Goal: Transaction & Acquisition: Purchase product/service

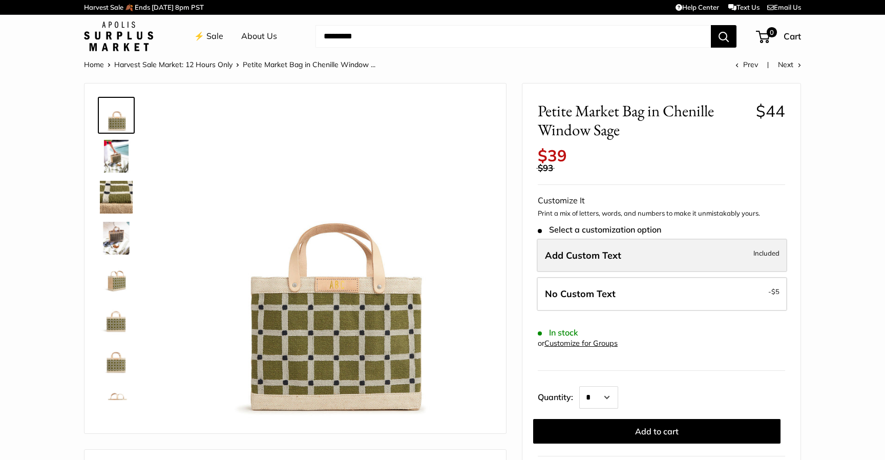
click at [564, 254] on span "Add Custom Text" at bounding box center [583, 255] width 76 height 12
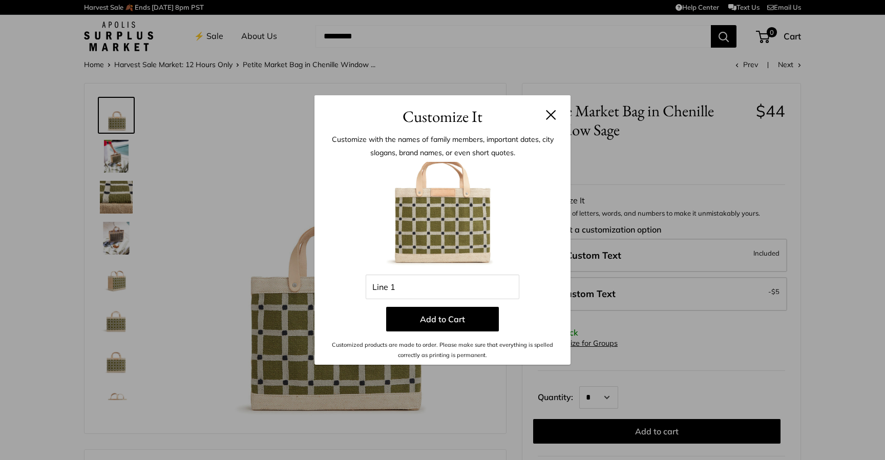
click at [549, 119] on button at bounding box center [551, 115] width 10 height 10
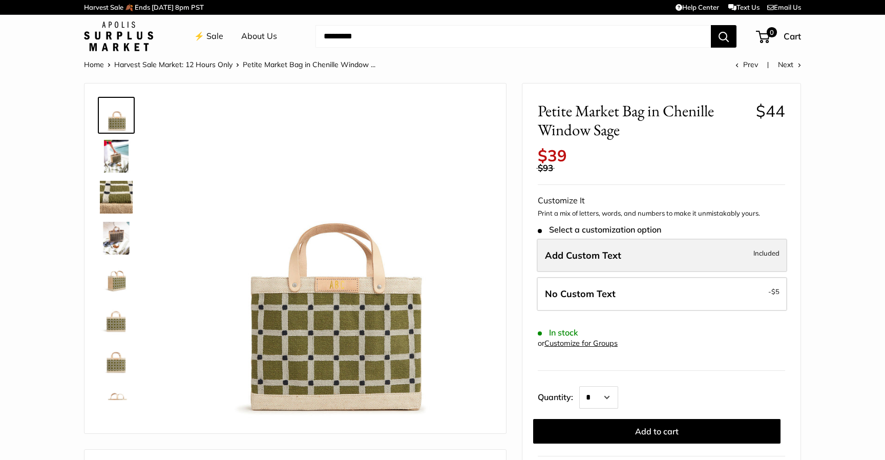
click at [603, 254] on span "Add Custom Text" at bounding box center [583, 255] width 76 height 12
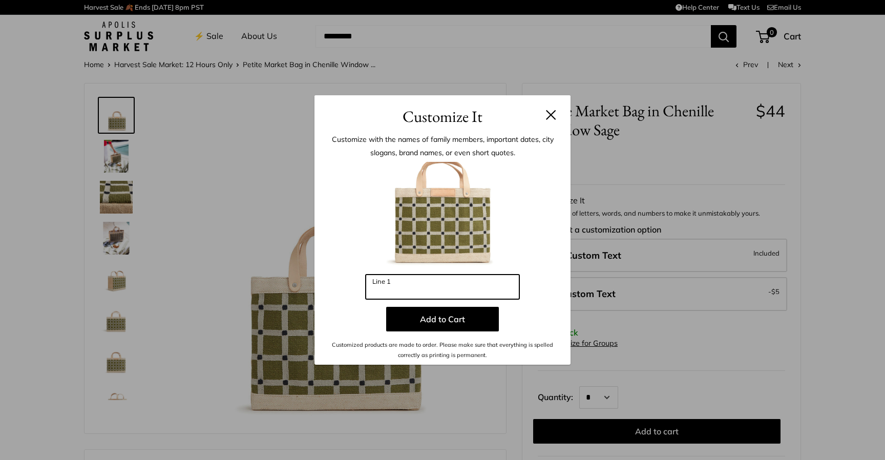
click at [411, 292] on input "Line 1" at bounding box center [443, 287] width 154 height 25
type input "*"
click at [552, 114] on button at bounding box center [551, 115] width 10 height 10
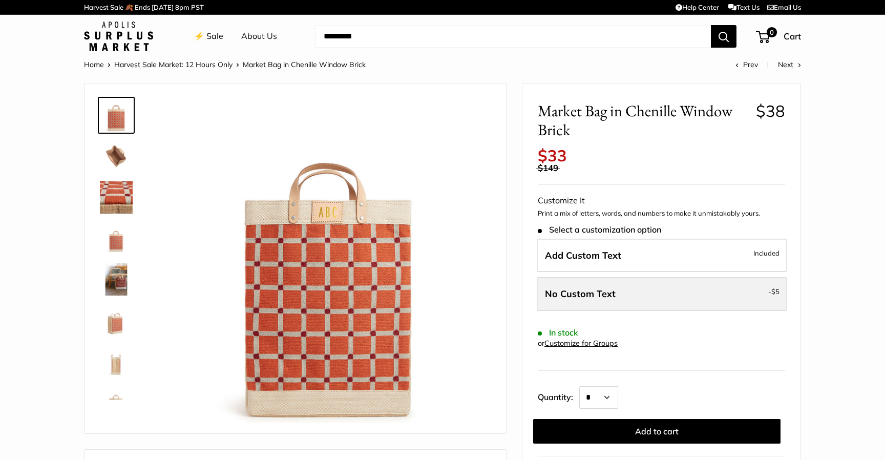
click at [613, 288] on span "No Custom Text" at bounding box center [580, 294] width 71 height 12
click at [623, 299] on label "No Custom Text - $5" at bounding box center [662, 294] width 250 height 34
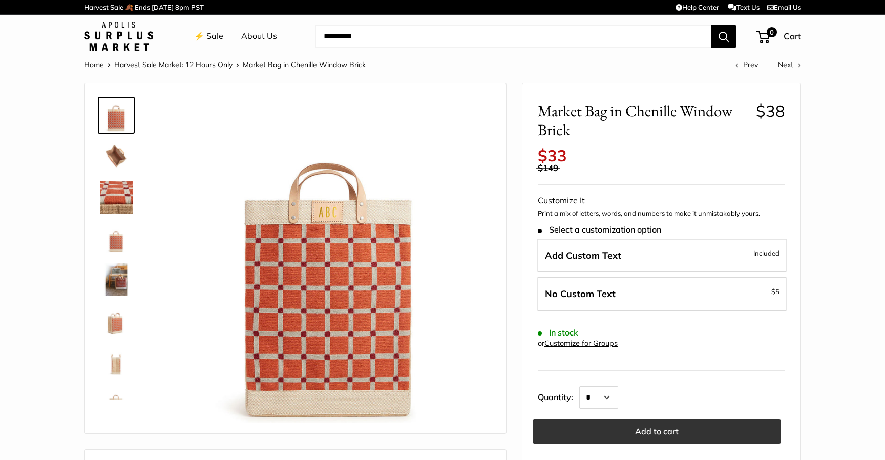
click at [668, 430] on button "Add to cart" at bounding box center [656, 431] width 247 height 25
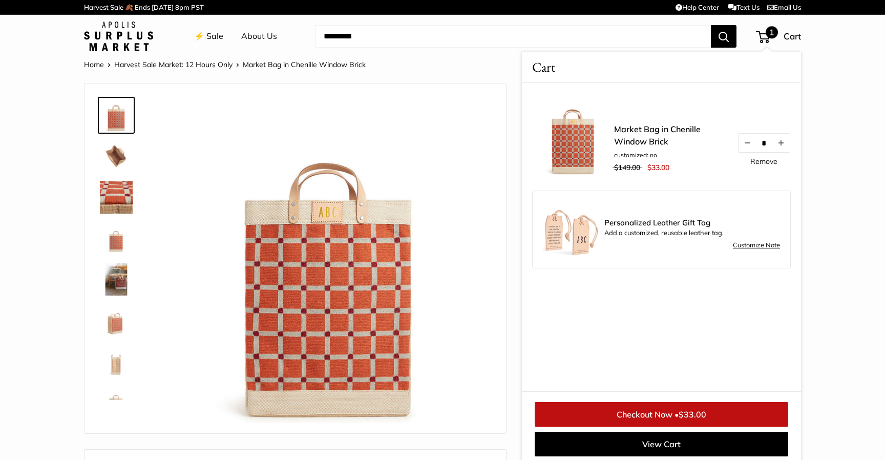
click at [665, 410] on link "Checkout Now • $33.00" at bounding box center [662, 414] width 254 height 25
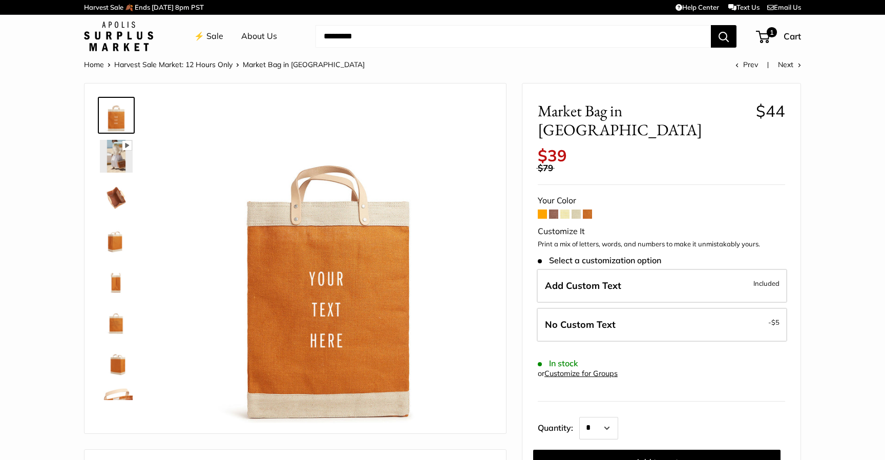
click at [115, 241] on img at bounding box center [116, 238] width 33 height 33
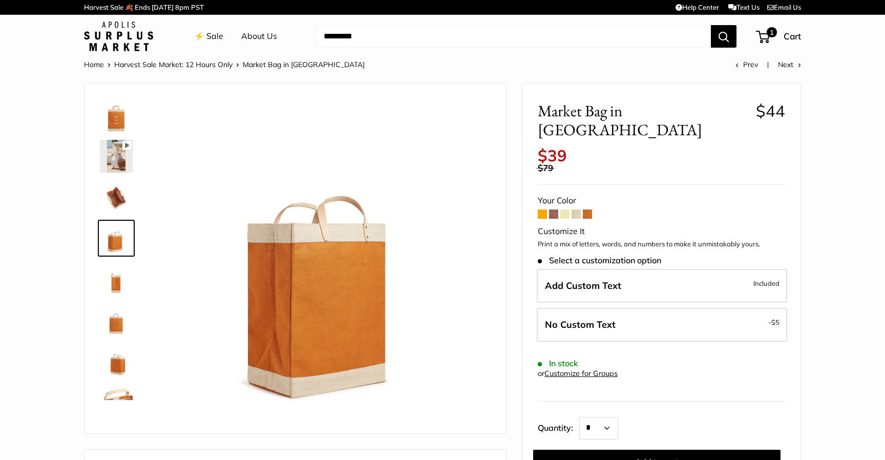
click at [119, 293] on img at bounding box center [116, 279] width 33 height 33
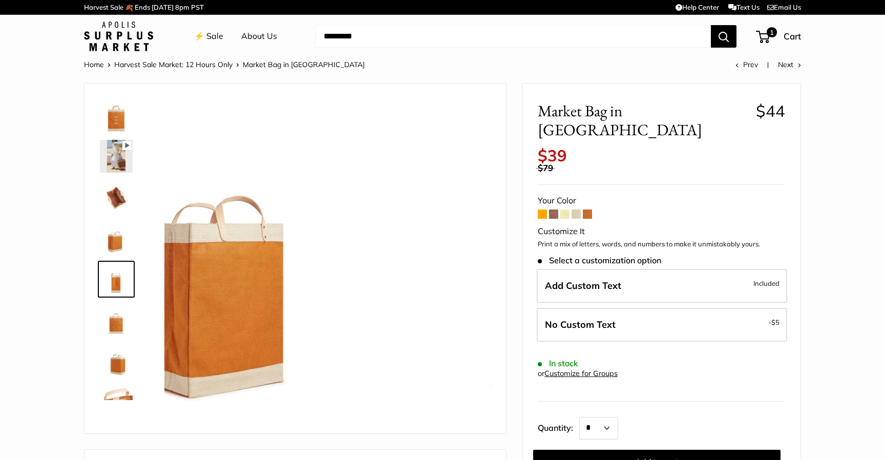
scroll to position [32, 0]
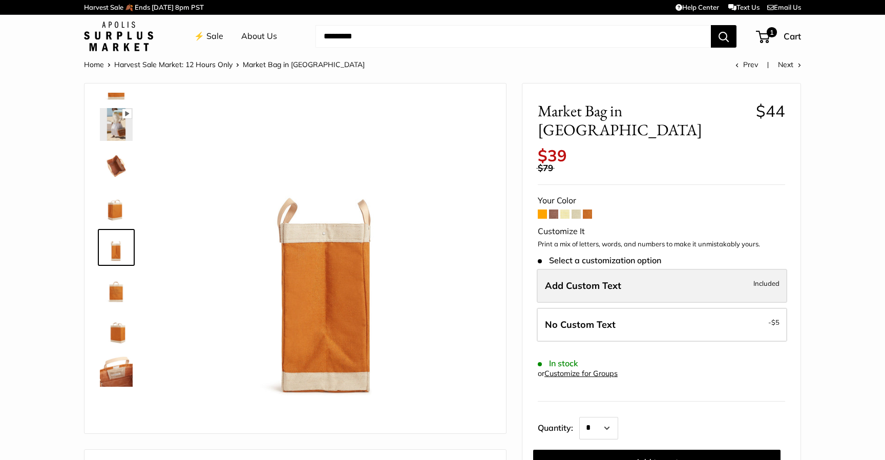
click at [576, 280] on span "Add Custom Text" at bounding box center [583, 286] width 76 height 12
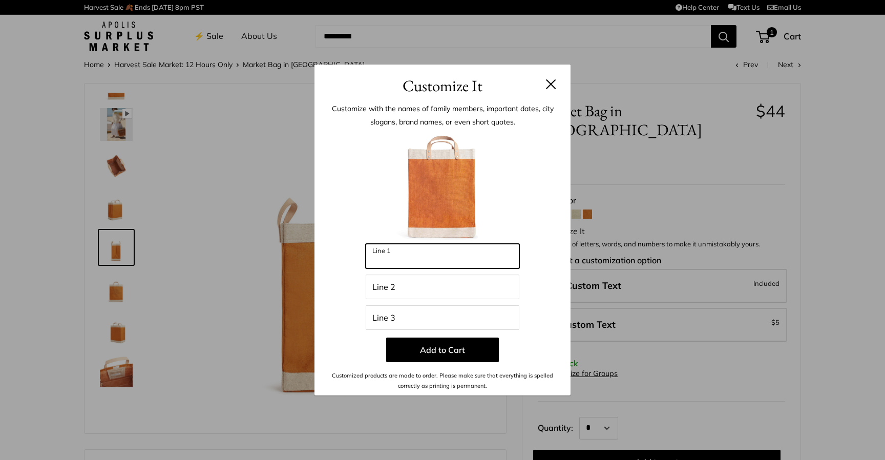
click at [423, 257] on input "Line 1" at bounding box center [443, 256] width 154 height 25
type input "***"
click at [407, 283] on input "Line 2" at bounding box center [443, 287] width 154 height 25
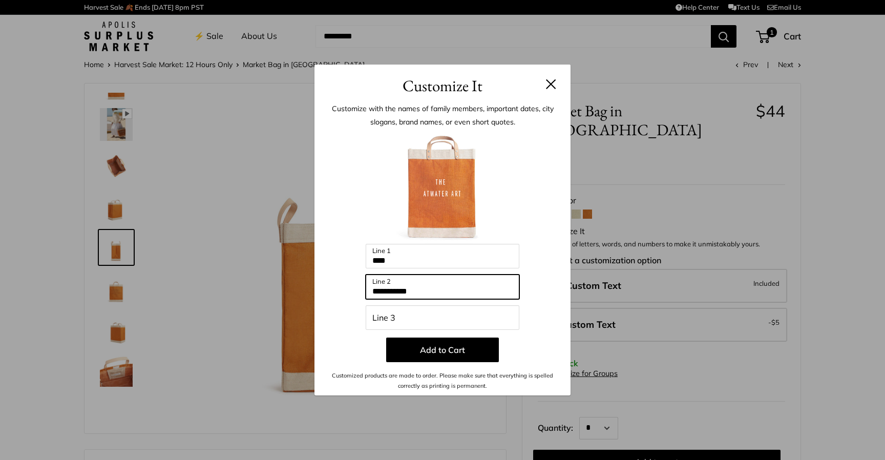
type input "**********"
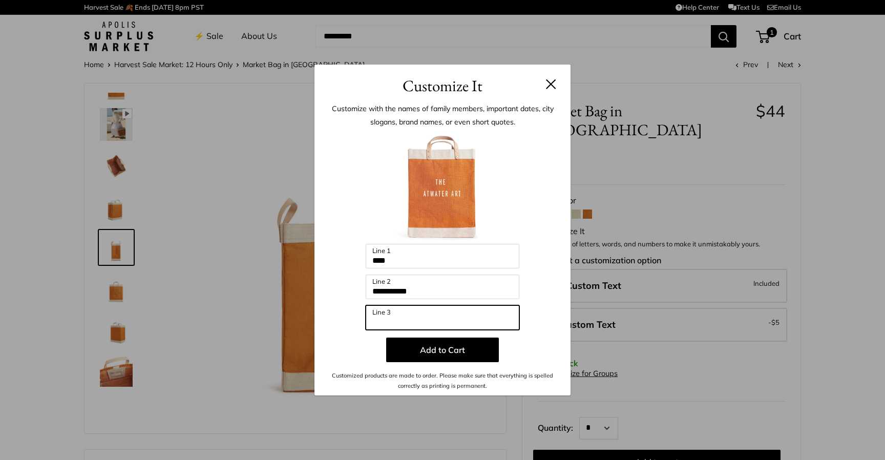
click at [412, 319] on input "Line 3" at bounding box center [443, 317] width 154 height 25
type input "**"
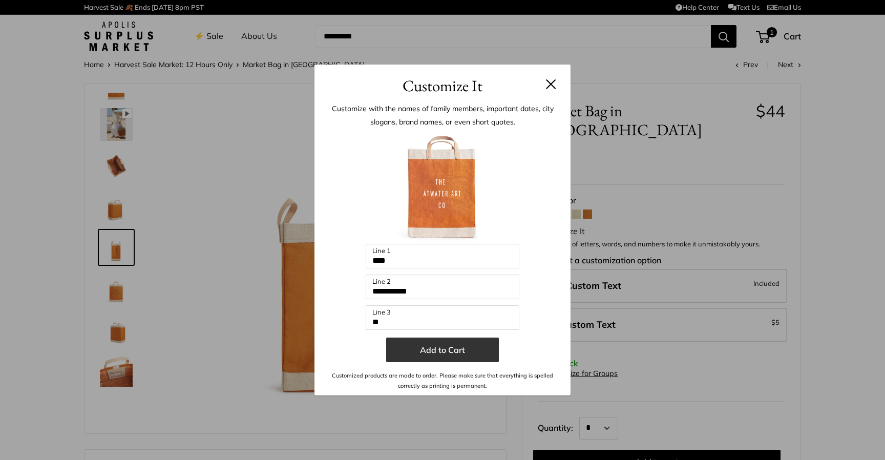
click at [402, 350] on button "Add to Cart" at bounding box center [442, 350] width 113 height 25
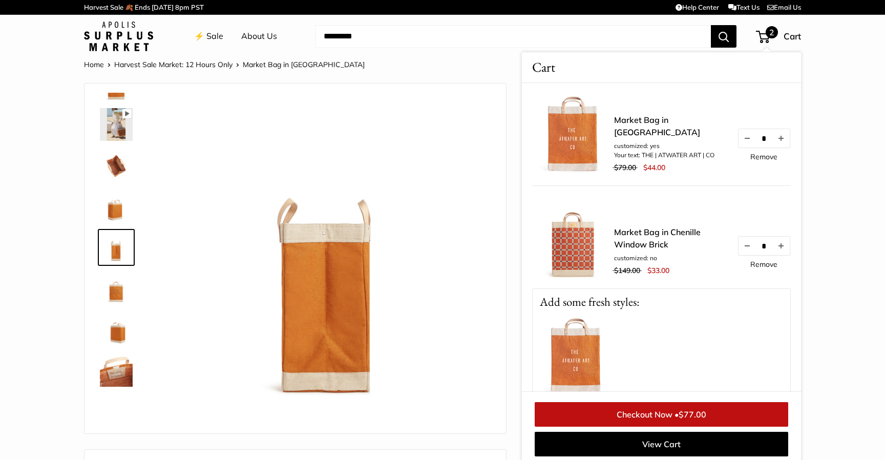
scroll to position [0, 0]
click at [782, 145] on button "Increase quantity by 1" at bounding box center [780, 138] width 17 height 18
click at [782, 143] on button "Increase quantity by 1" at bounding box center [780, 138] width 17 height 18
click at [782, 142] on button "Increase quantity by 1" at bounding box center [780, 138] width 17 height 18
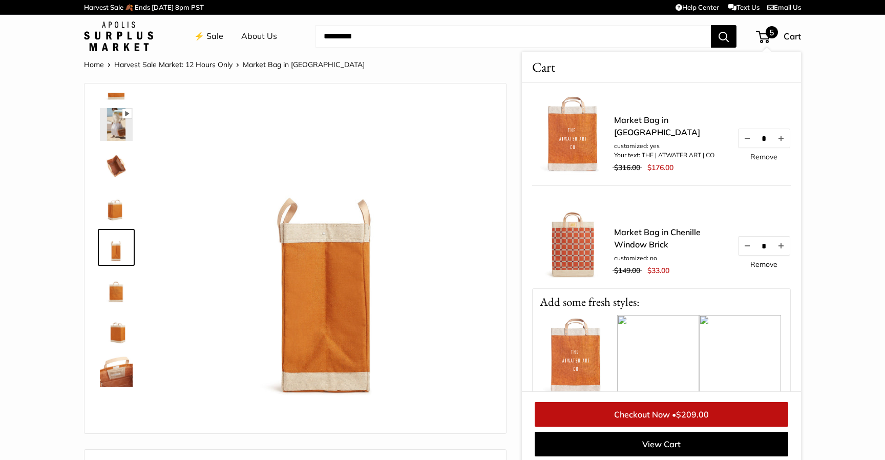
click at [782, 142] on button "Increase quantity by 1" at bounding box center [780, 138] width 17 height 18
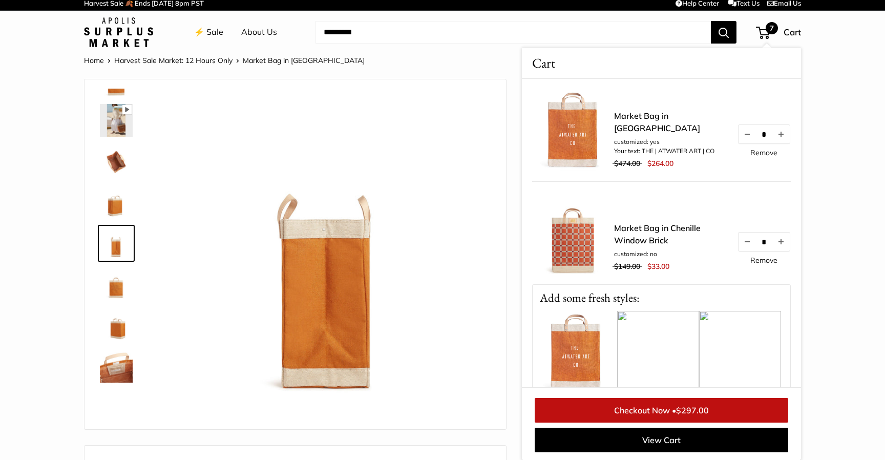
click at [215, 38] on link "⚡️ Sale" at bounding box center [208, 32] width 29 height 15
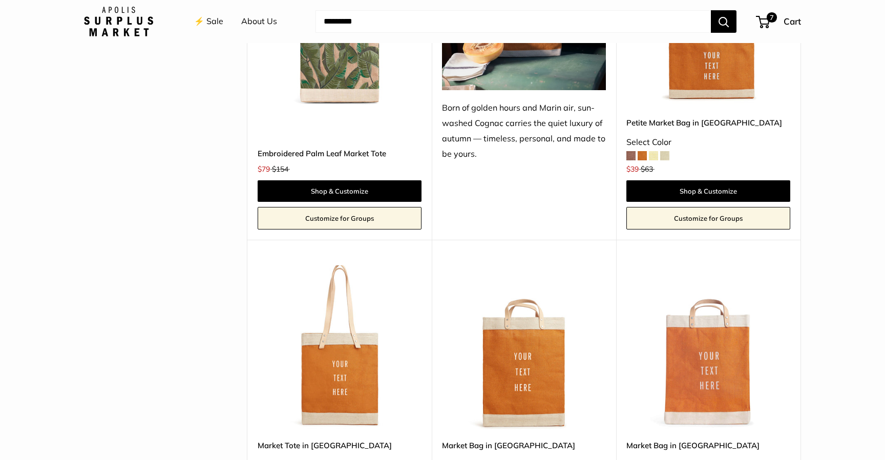
scroll to position [1291, 0]
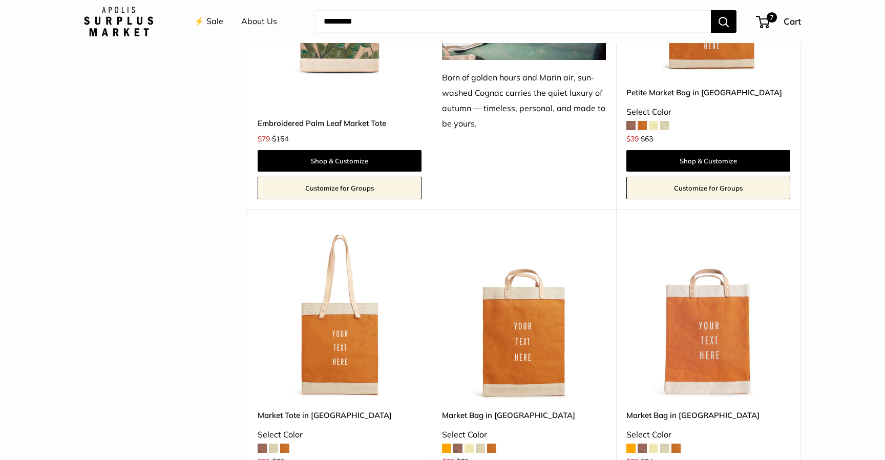
click at [0, 0] on img at bounding box center [0, 0] width 0 height 0
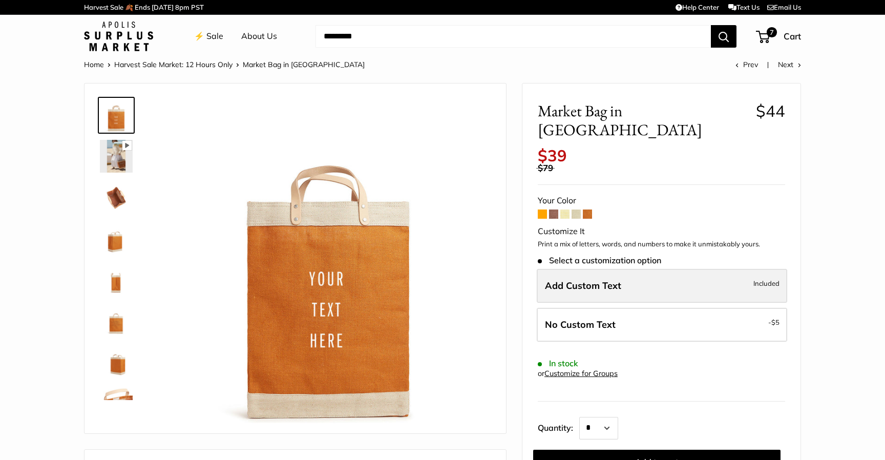
click at [588, 280] on span "Add Custom Text" at bounding box center [583, 286] width 76 height 12
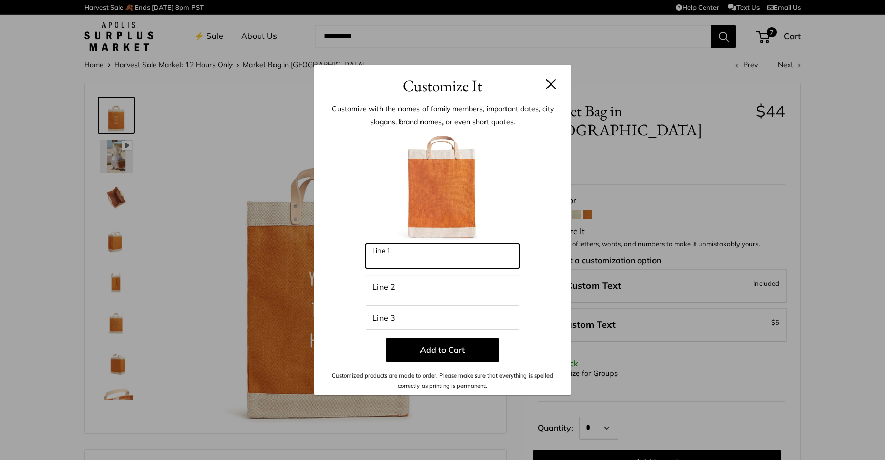
click at [413, 259] on input "Line 1" at bounding box center [443, 256] width 154 height 25
type input "*******"
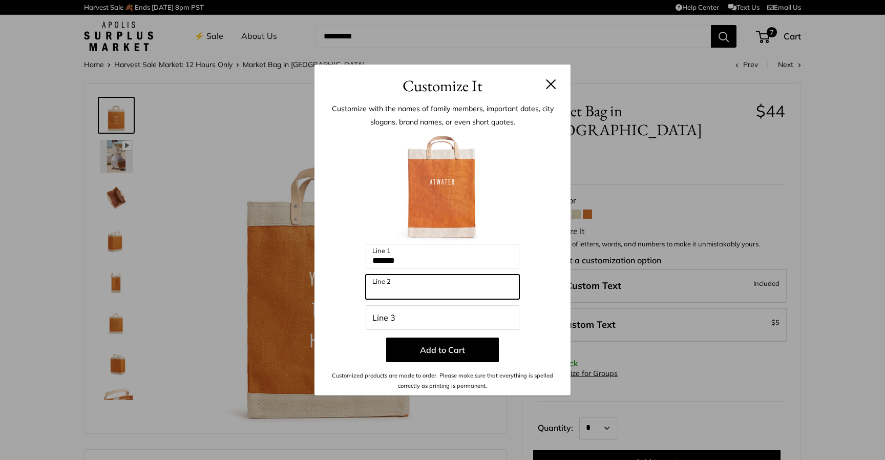
click at [396, 290] on input "Line 2" at bounding box center [443, 287] width 154 height 25
type input "*******"
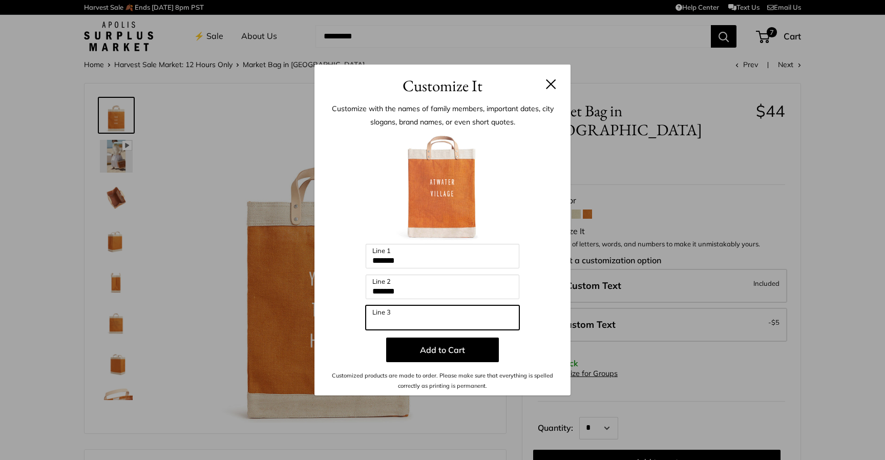
click at [399, 317] on input "Line 3" at bounding box center [443, 317] width 154 height 25
type input "**********"
click at [376, 196] on div at bounding box center [442, 187] width 225 height 113
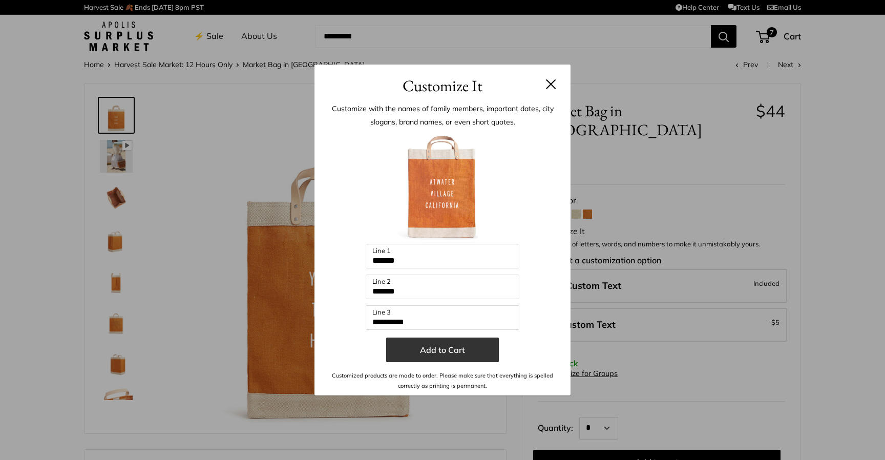
click at [450, 346] on button "Add to Cart" at bounding box center [442, 350] width 113 height 25
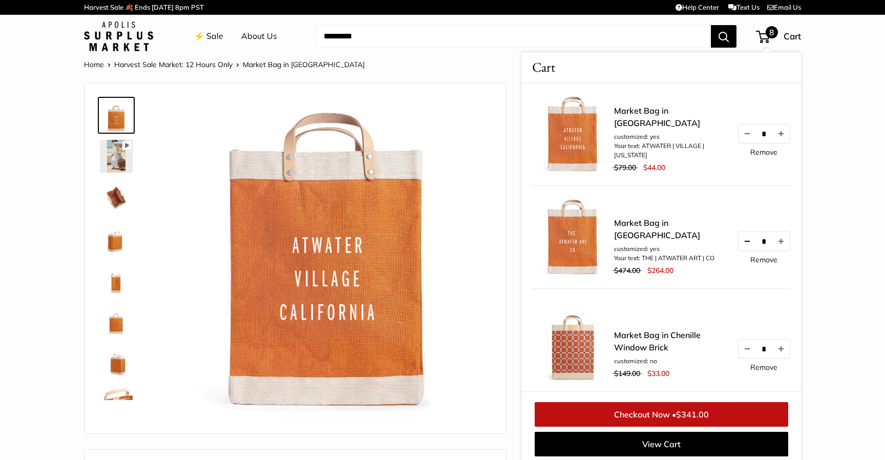
click at [747, 246] on button "Decrease quantity by 1" at bounding box center [747, 241] width 17 height 18
click at [760, 263] on link "Remove" at bounding box center [763, 259] width 27 height 7
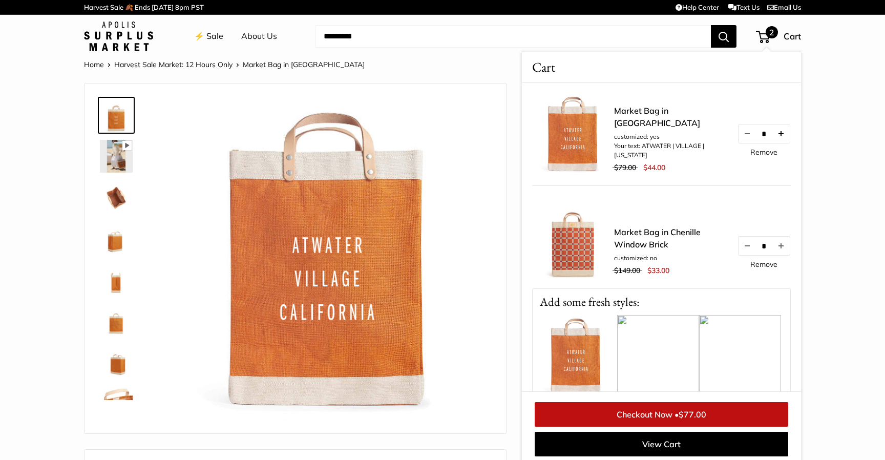
click at [781, 139] on button "Increase quantity by 1" at bounding box center [780, 133] width 17 height 18
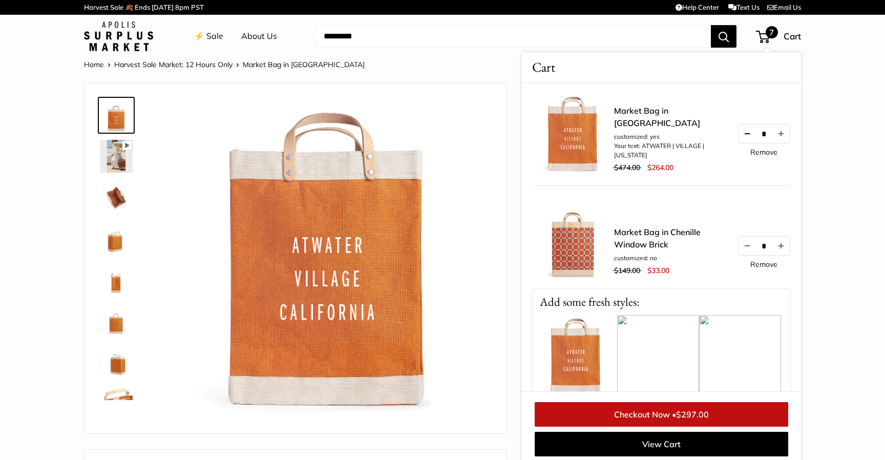
click at [747, 139] on button "Decrease quantity by 1" at bounding box center [747, 133] width 17 height 18
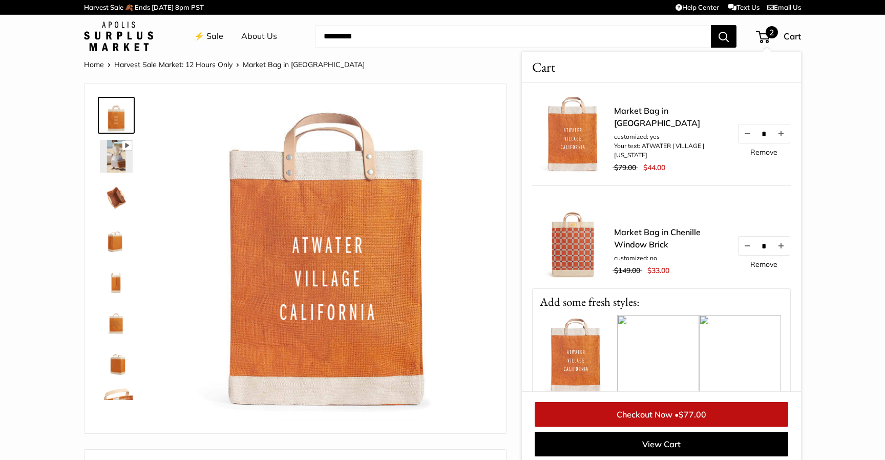
scroll to position [4, 0]
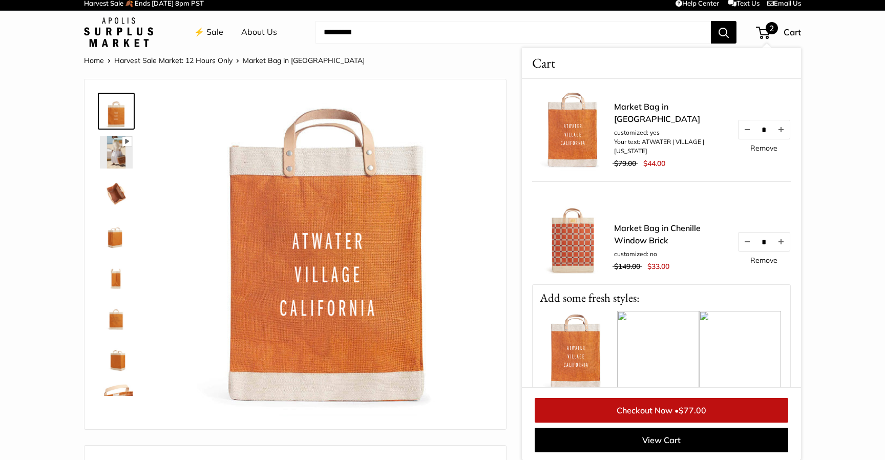
click at [212, 36] on link "⚡️ Sale" at bounding box center [208, 32] width 29 height 15
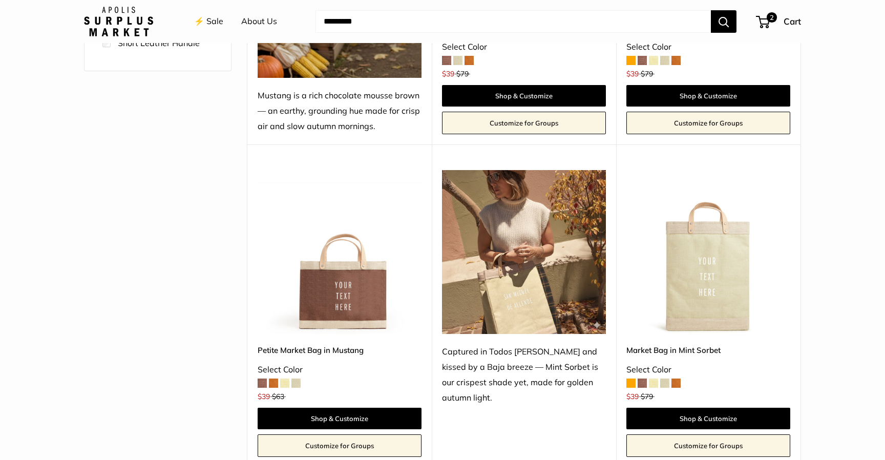
scroll to position [534, 0]
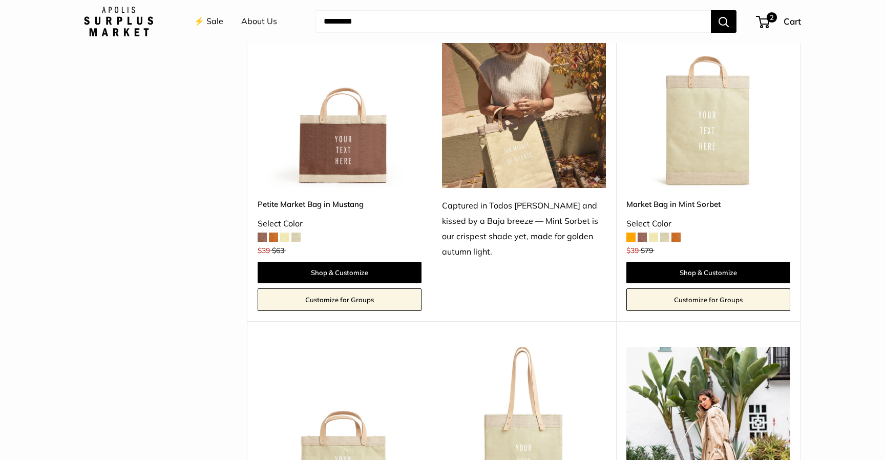
click at [0, 0] on img at bounding box center [0, 0] width 0 height 0
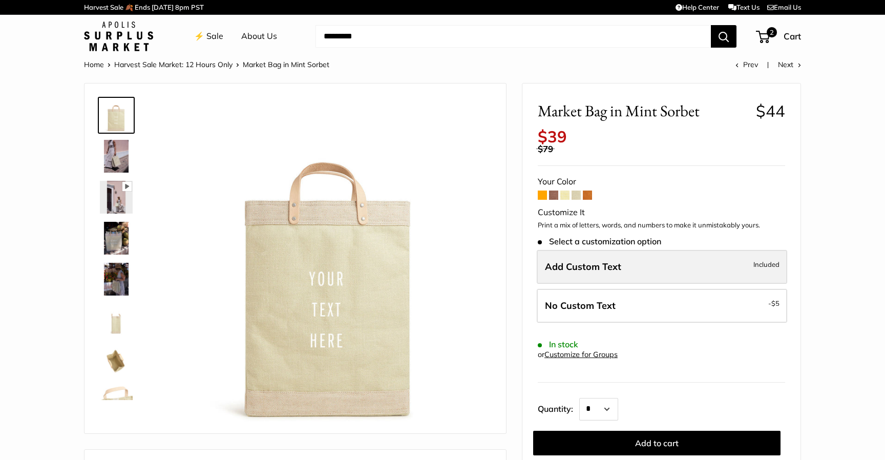
click at [596, 266] on span "Add Custom Text" at bounding box center [583, 267] width 76 height 12
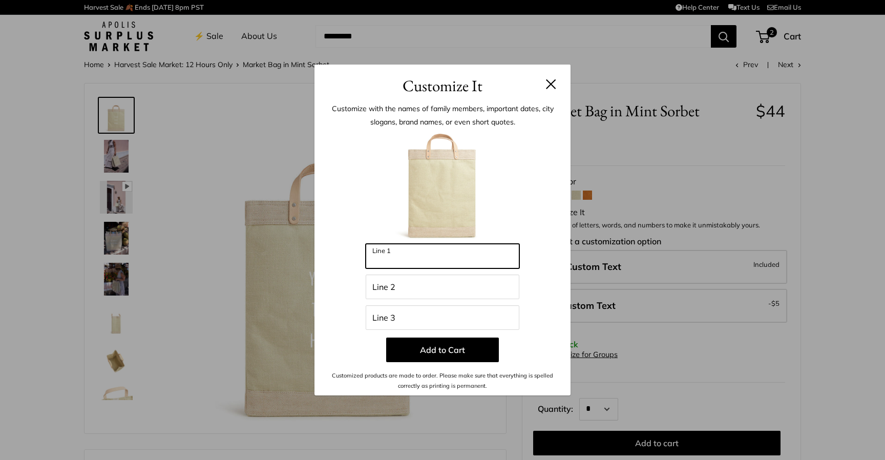
click at [446, 259] on input "Line 1" at bounding box center [443, 256] width 154 height 25
type input "*********"
click at [439, 289] on input "Line 2" at bounding box center [443, 287] width 154 height 25
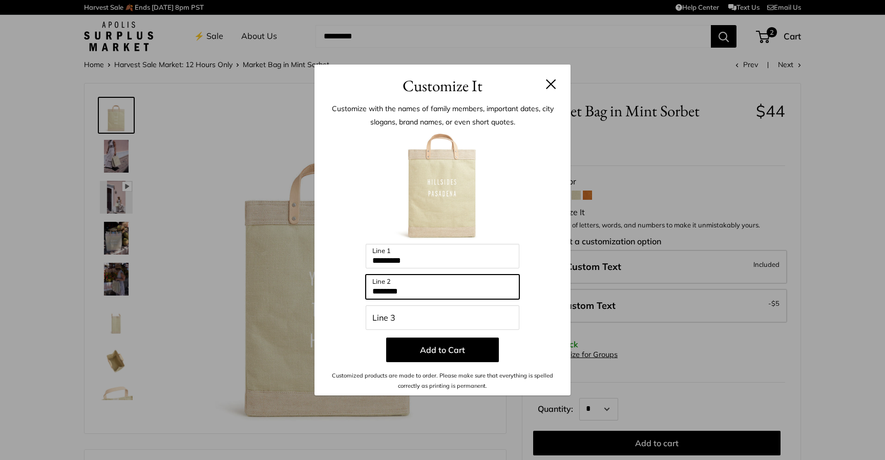
type input "********"
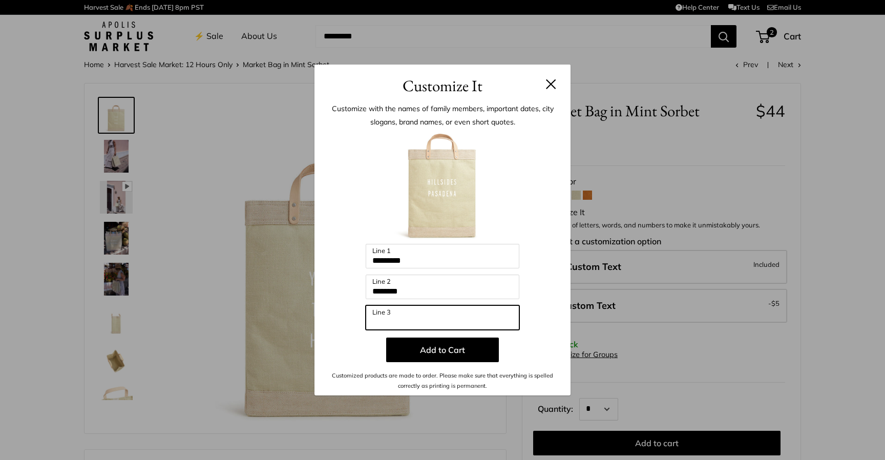
click at [426, 324] on input "Line 3" at bounding box center [443, 317] width 154 height 25
type input "**"
click at [546, 200] on div at bounding box center [442, 187] width 225 height 113
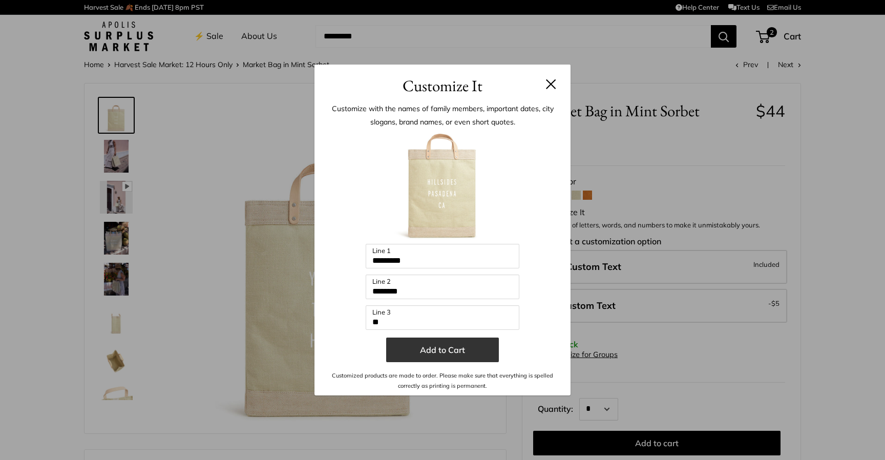
click at [485, 353] on button "Add to Cart" at bounding box center [442, 350] width 113 height 25
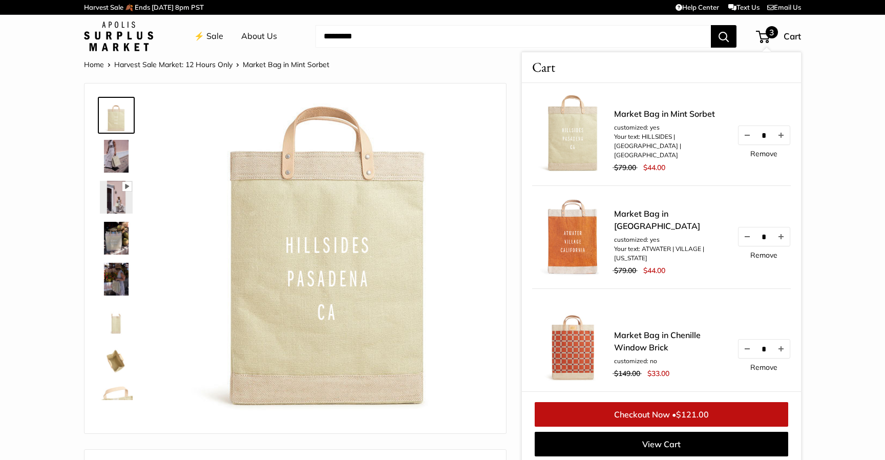
click at [585, 416] on link "Checkout Now • $121.00" at bounding box center [662, 414] width 254 height 25
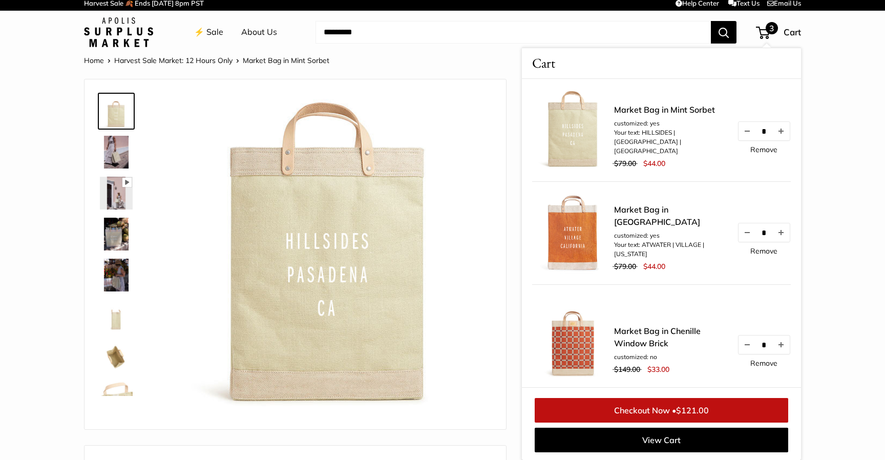
click at [210, 33] on link "⚡️ Sale" at bounding box center [208, 32] width 29 height 15
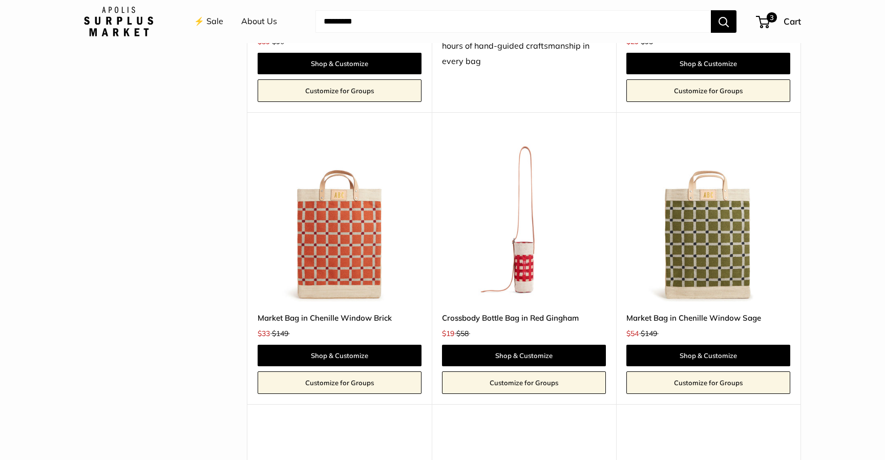
scroll to position [2302, 0]
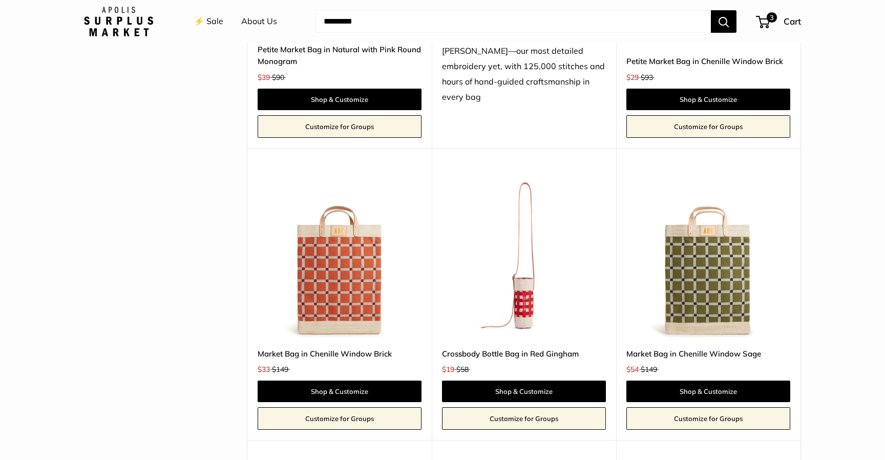
click at [132, 28] on img at bounding box center [118, 22] width 69 height 30
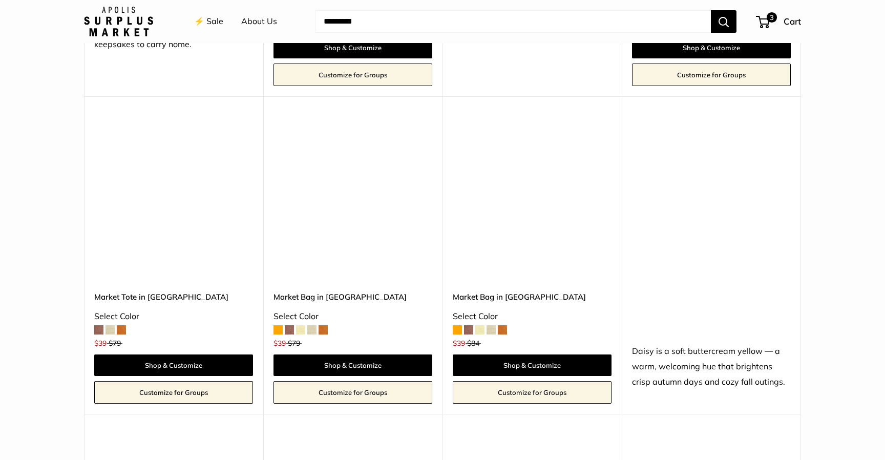
scroll to position [1345, 0]
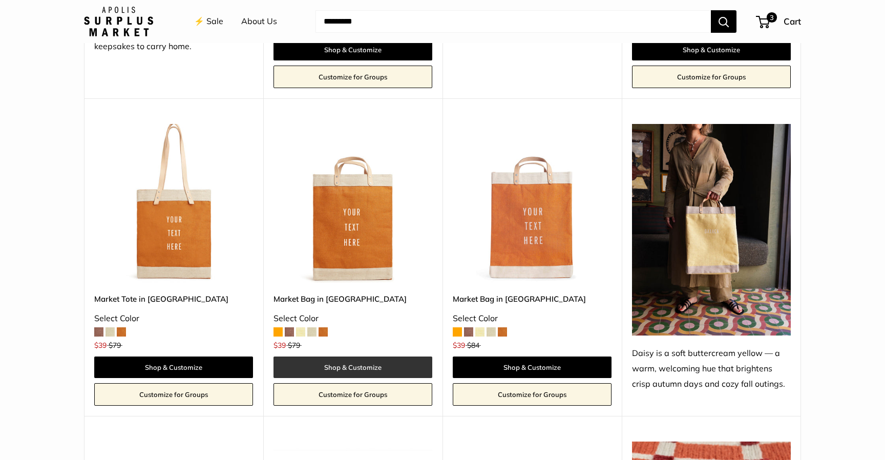
click at [339, 368] on link "Shop & Customize" at bounding box center [353, 367] width 159 height 22
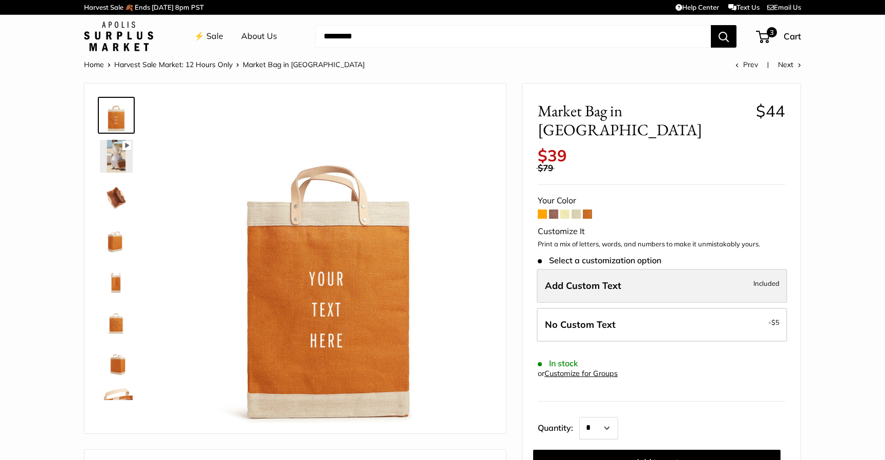
click at [553, 280] on span "Add Custom Text" at bounding box center [583, 286] width 76 height 12
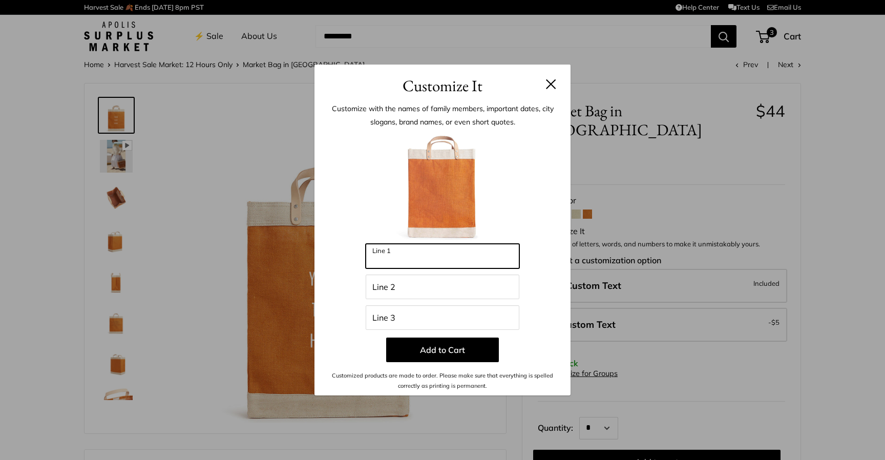
click at [476, 254] on input "Line 1" at bounding box center [443, 256] width 154 height 25
type input "***"
click at [390, 280] on input "Line 2" at bounding box center [443, 287] width 154 height 25
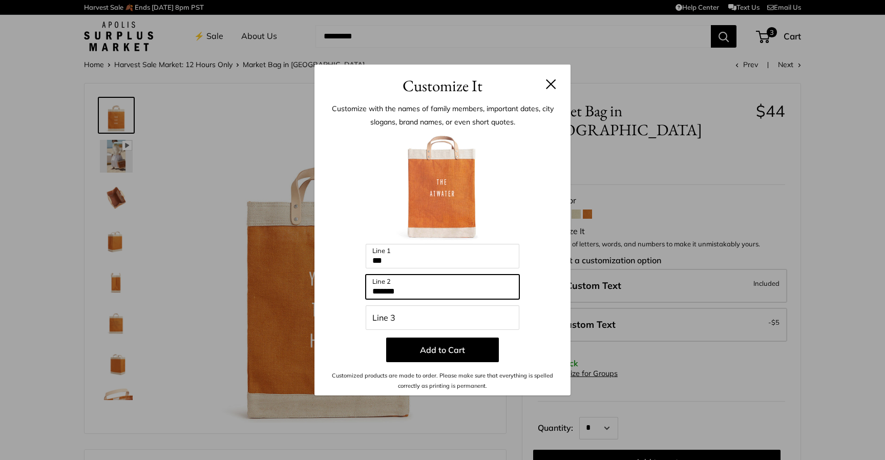
type input "*******"
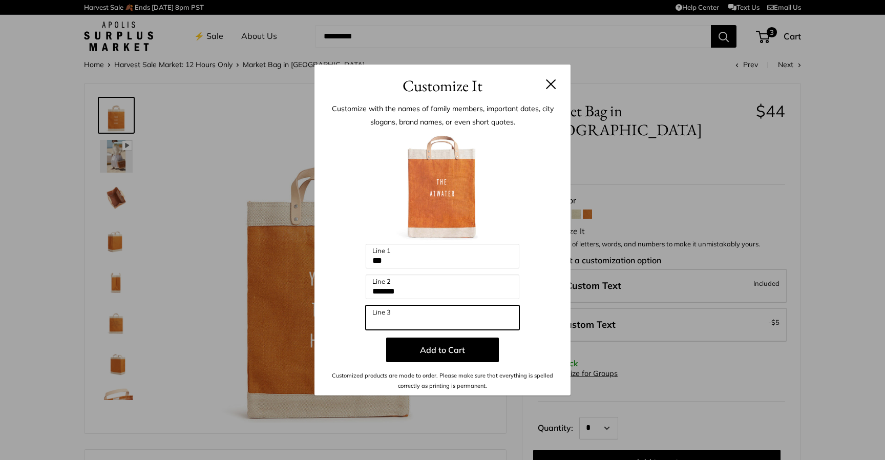
click at [379, 317] on input "Line 3" at bounding box center [443, 317] width 154 height 25
type input "******"
click at [355, 356] on p "Add to Cart" at bounding box center [442, 350] width 225 height 25
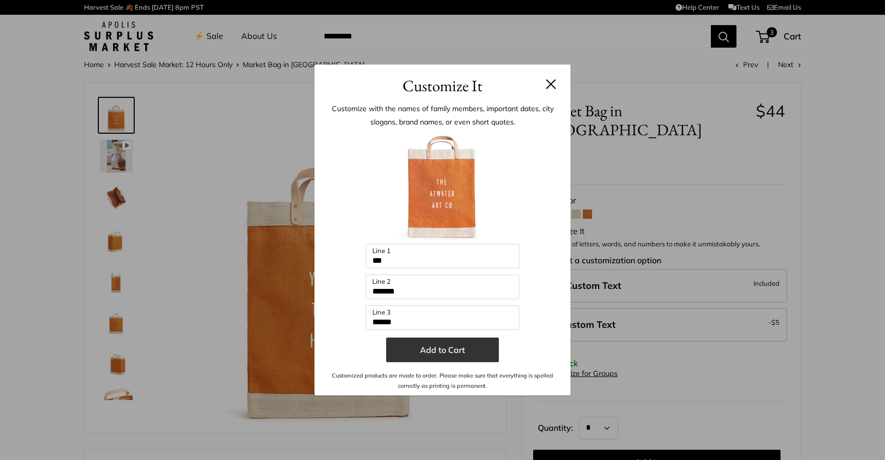
click at [419, 356] on button "Add to Cart" at bounding box center [442, 350] width 113 height 25
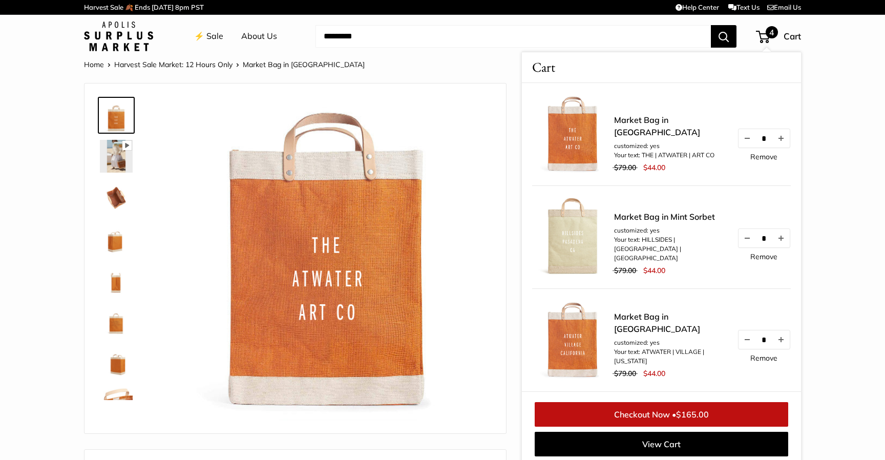
click at [763, 160] on link "Remove" at bounding box center [763, 156] width 27 height 7
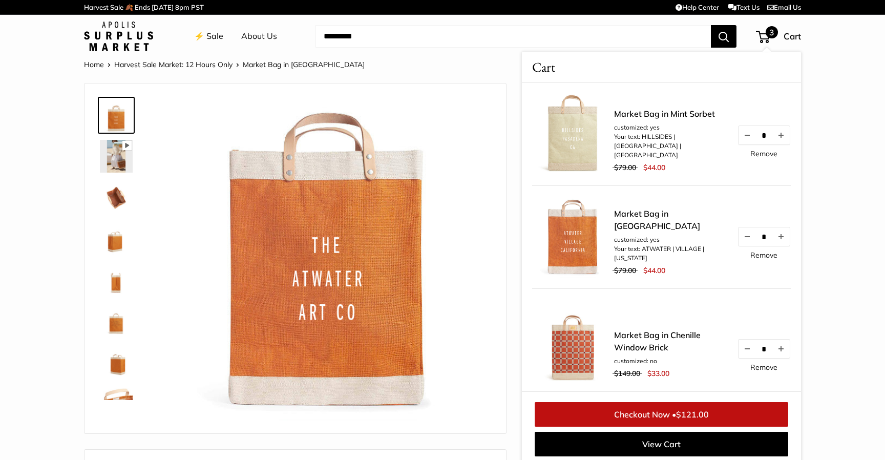
scroll to position [4, 0]
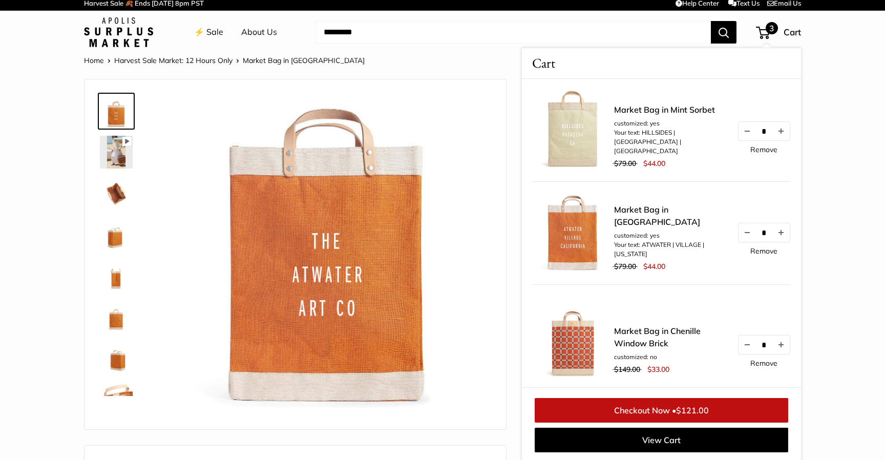
click at [215, 39] on link "⚡️ Sale" at bounding box center [208, 32] width 29 height 15
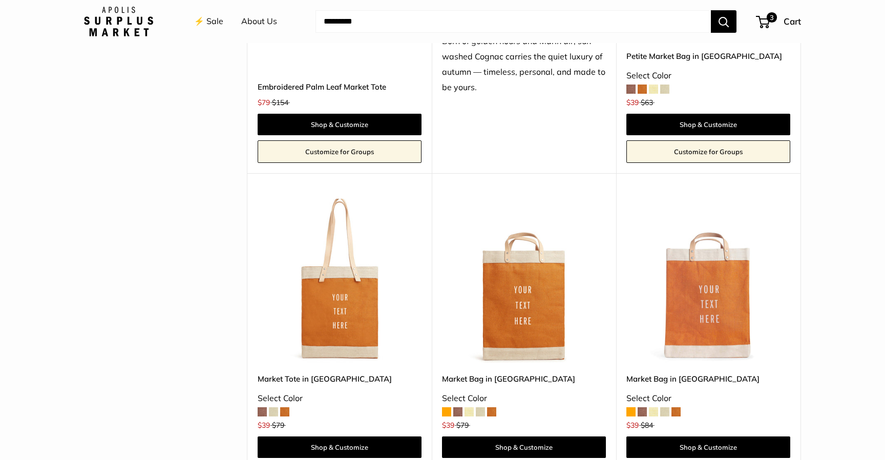
scroll to position [1330, 0]
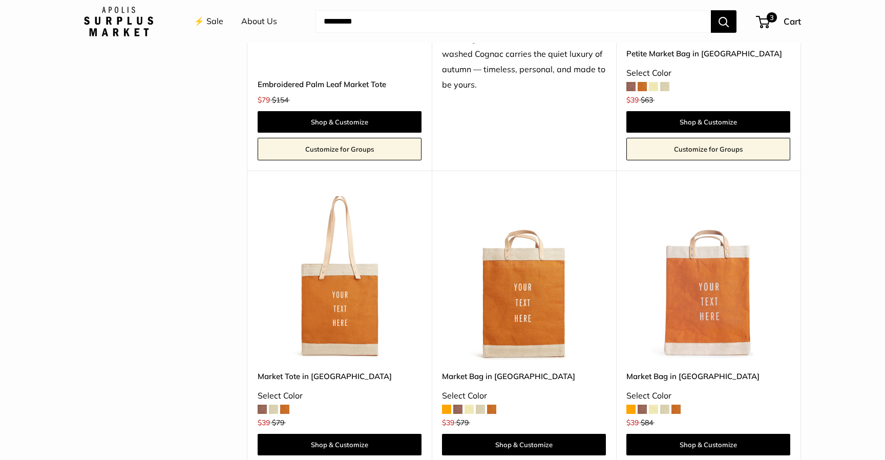
click at [0, 0] on img at bounding box center [0, 0] width 0 height 0
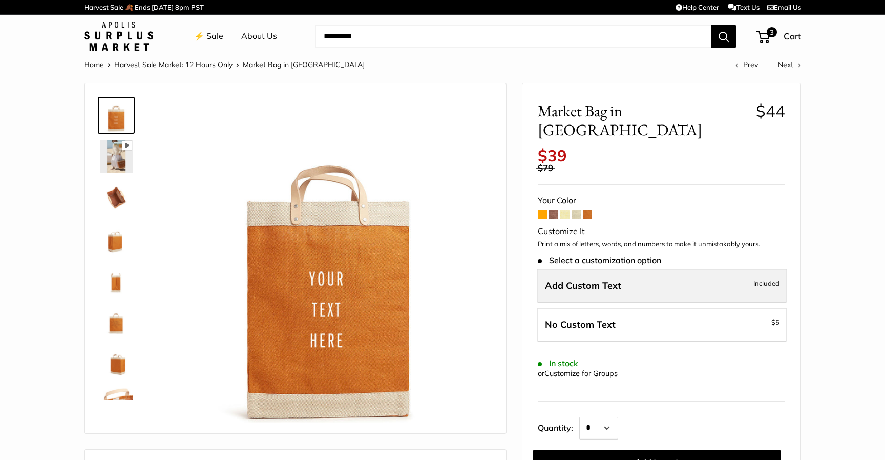
click at [589, 280] on span "Add Custom Text" at bounding box center [583, 286] width 76 height 12
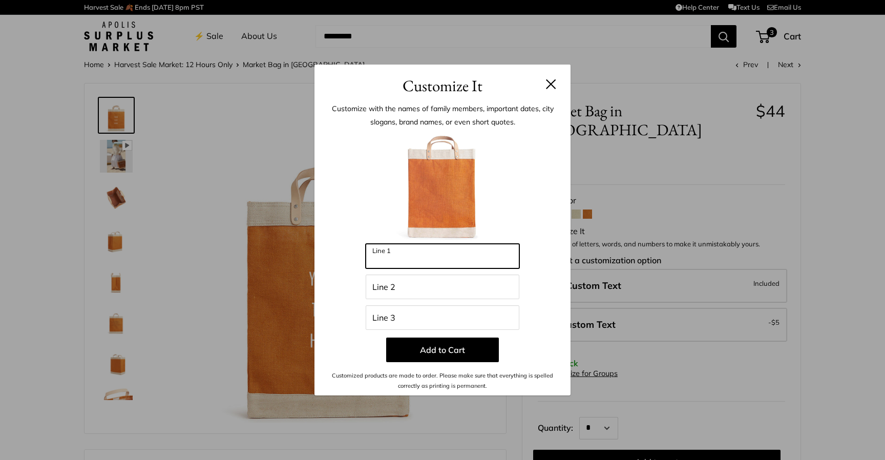
click at [437, 261] on input "Line 1" at bounding box center [443, 256] width 154 height 25
type input "***"
click at [388, 291] on input "Line 2" at bounding box center [443, 287] width 154 height 25
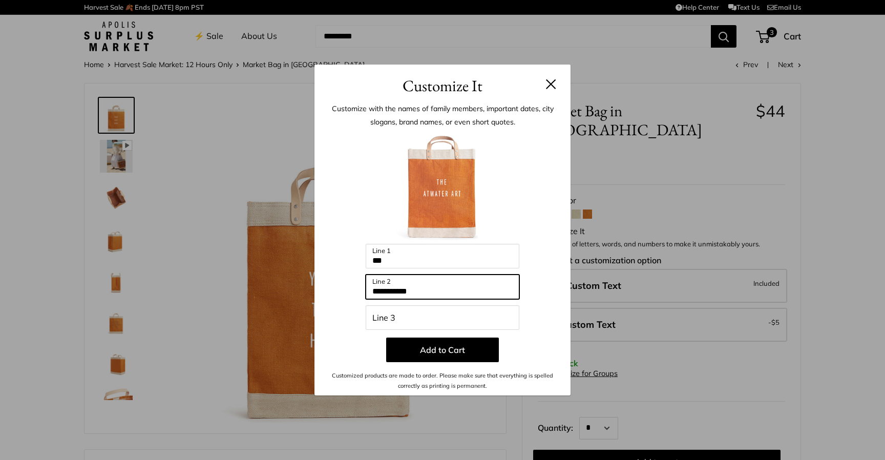
type input "**********"
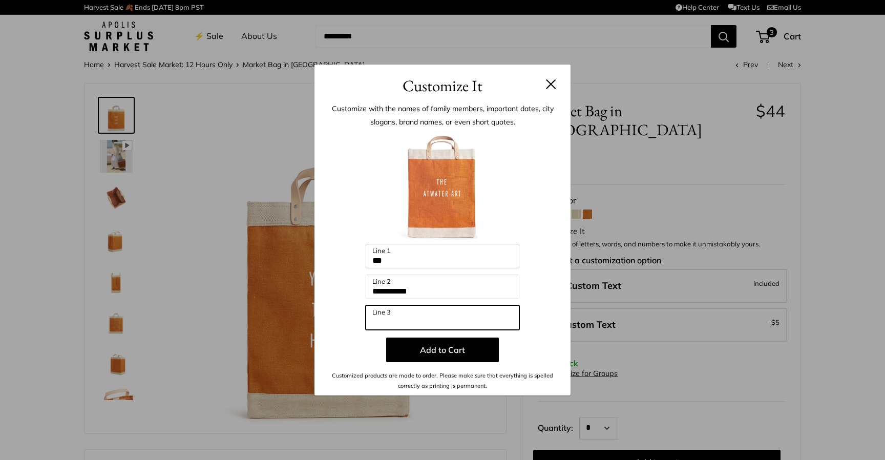
click at [393, 317] on input "Line 3" at bounding box center [443, 317] width 154 height 25
type input "**"
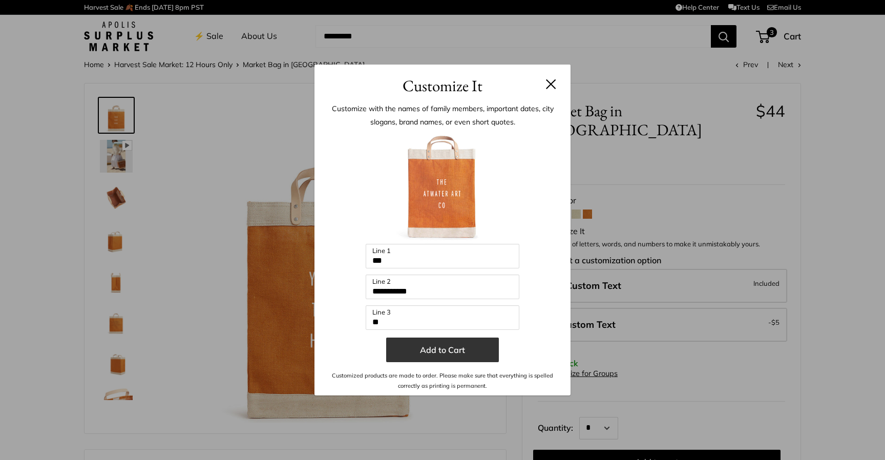
click at [397, 354] on button "Add to Cart" at bounding box center [442, 350] width 113 height 25
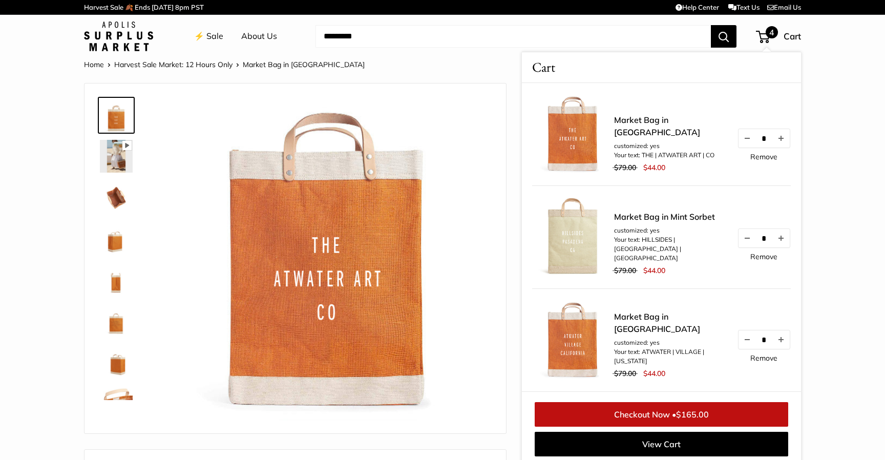
click at [649, 446] on link "View Cart" at bounding box center [662, 444] width 254 height 25
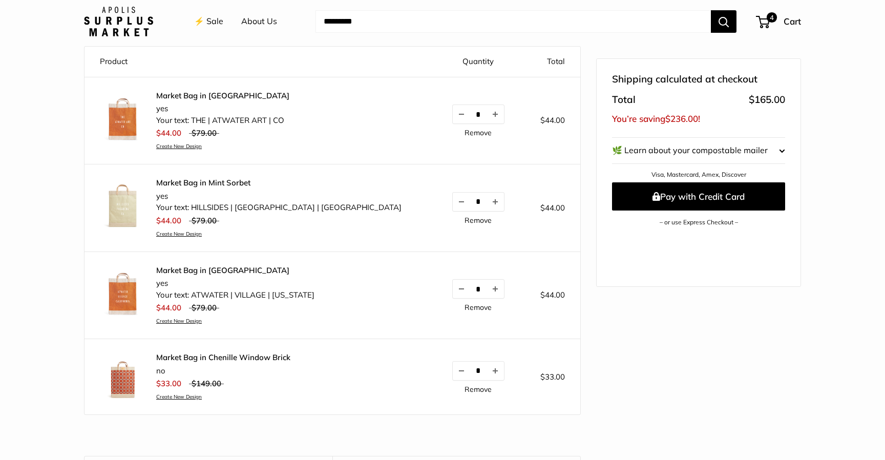
scroll to position [108, 0]
click at [182, 397] on link "Create New Design" at bounding box center [223, 397] width 134 height 7
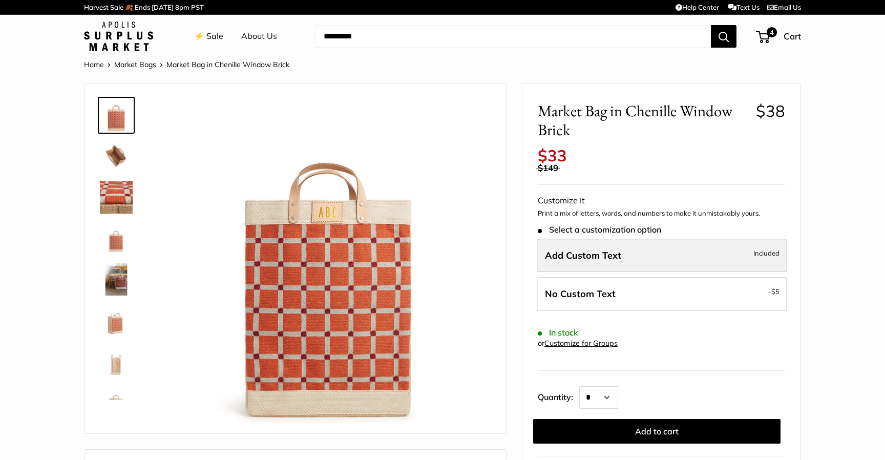
click at [556, 254] on span "Add Custom Text" at bounding box center [583, 255] width 76 height 12
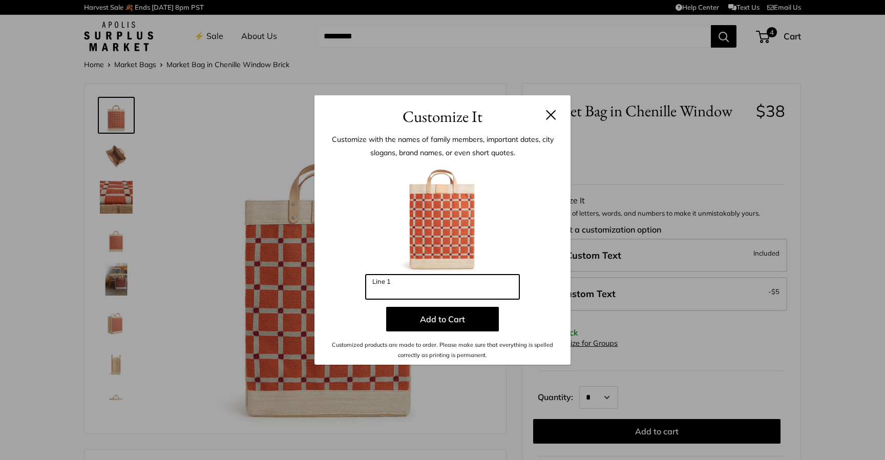
click at [391, 286] on input "Line 1" at bounding box center [443, 287] width 154 height 25
type input "***"
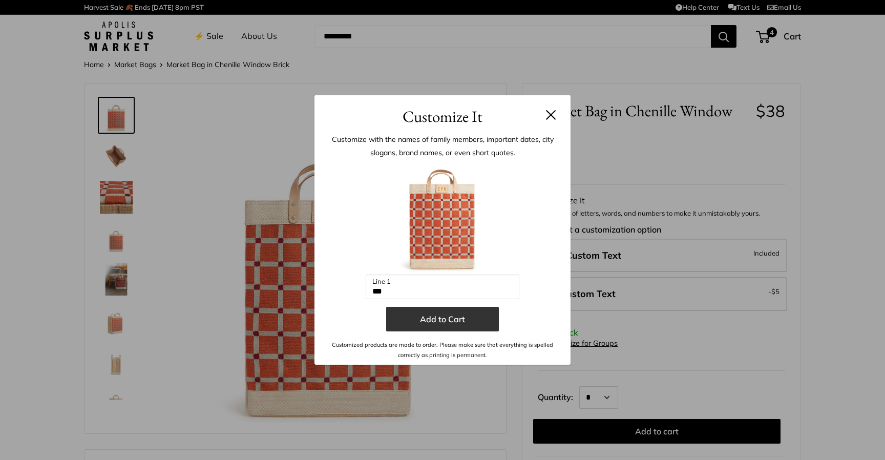
click at [418, 320] on button "Add to Cart" at bounding box center [442, 319] width 113 height 25
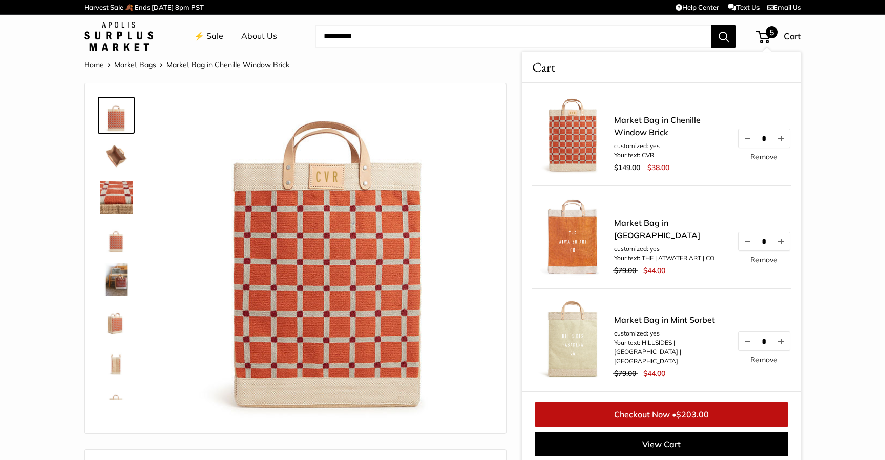
click at [641, 128] on link "Market Bag in Chenille Window Brick" at bounding box center [670, 126] width 113 height 25
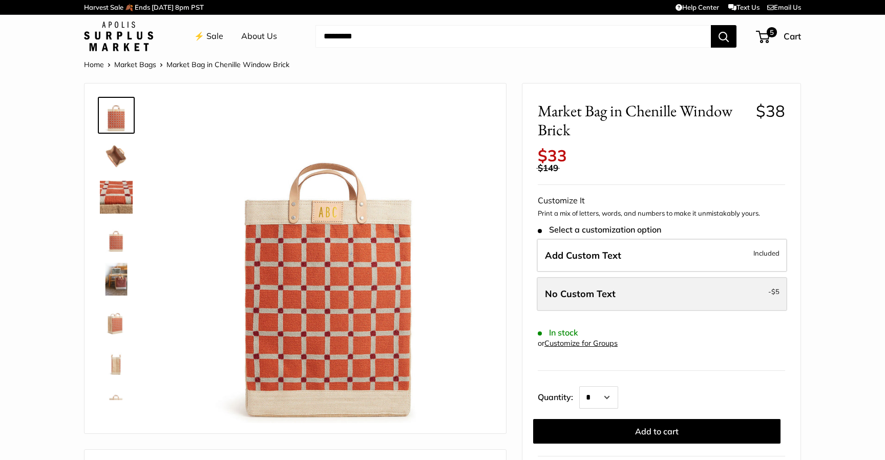
click at [625, 298] on label "No Custom Text - $5" at bounding box center [662, 294] width 250 height 34
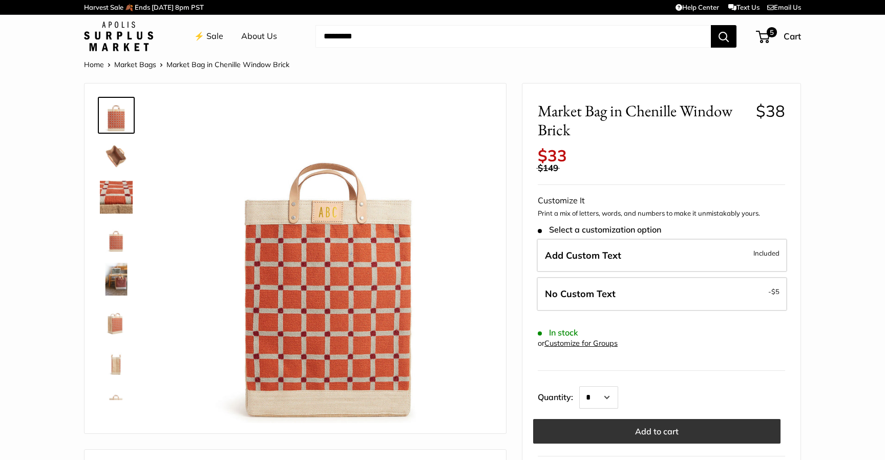
click at [678, 433] on button "Add to cart" at bounding box center [656, 431] width 247 height 25
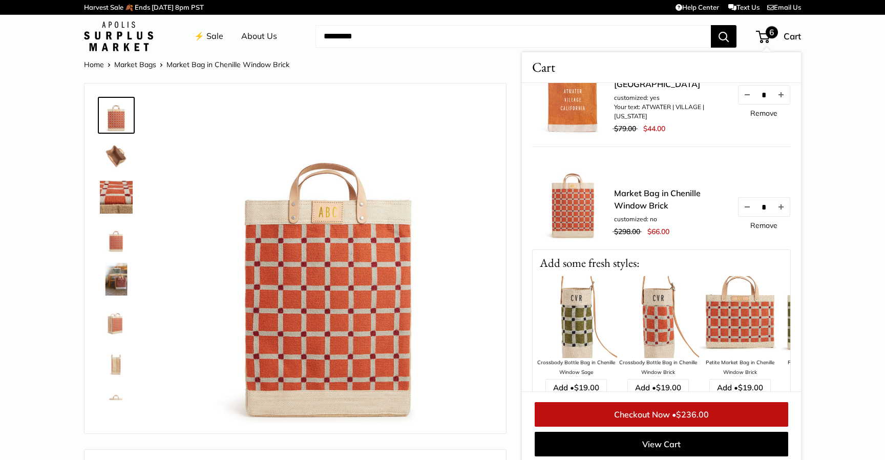
scroll to position [268, 0]
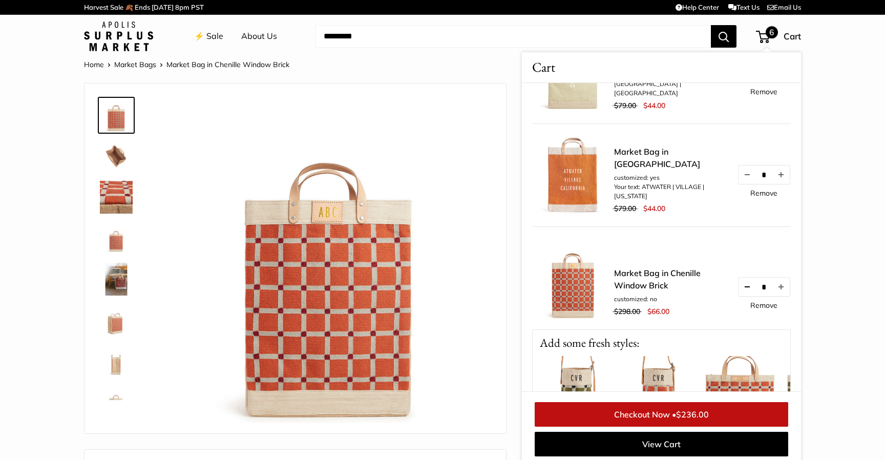
click at [743, 284] on button "Decrease quantity by 1" at bounding box center [747, 287] width 17 height 18
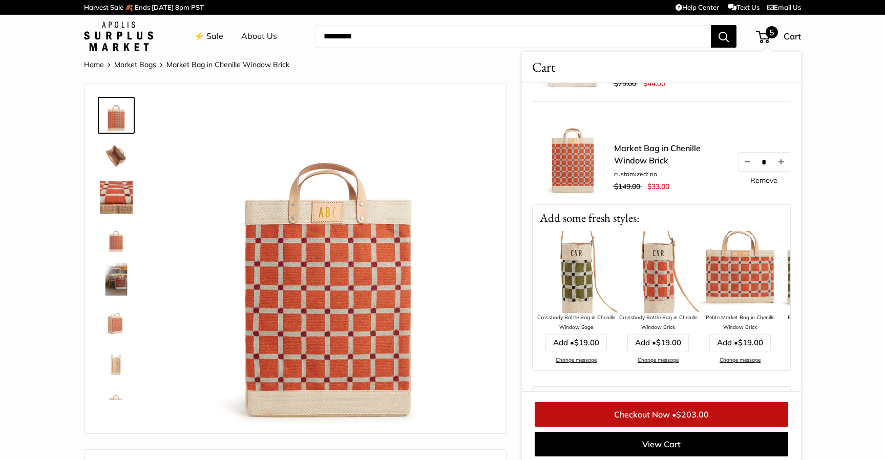
scroll to position [398, 0]
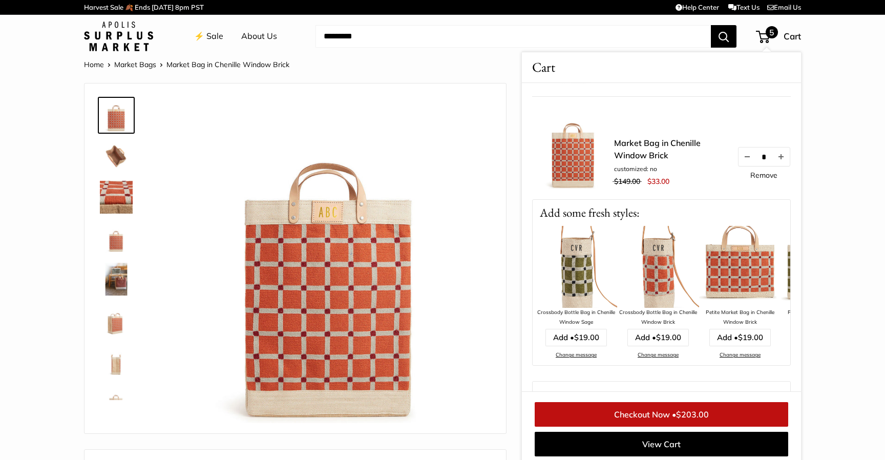
click at [729, 276] on img at bounding box center [740, 267] width 82 height 82
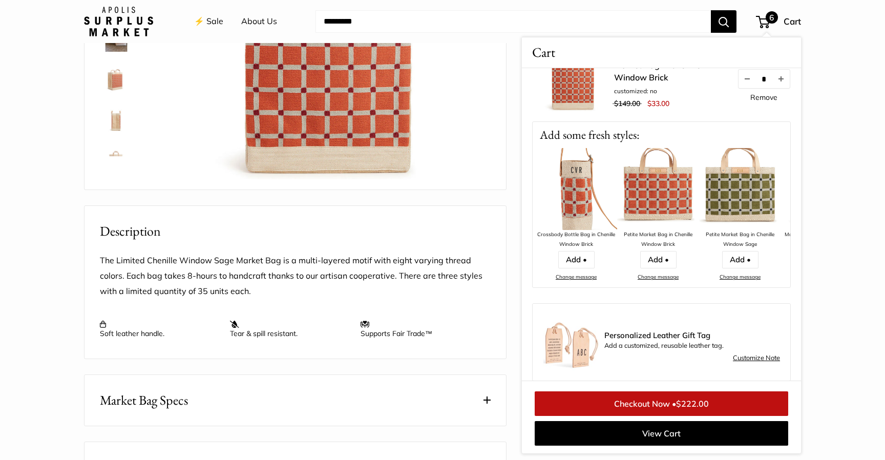
scroll to position [575, 0]
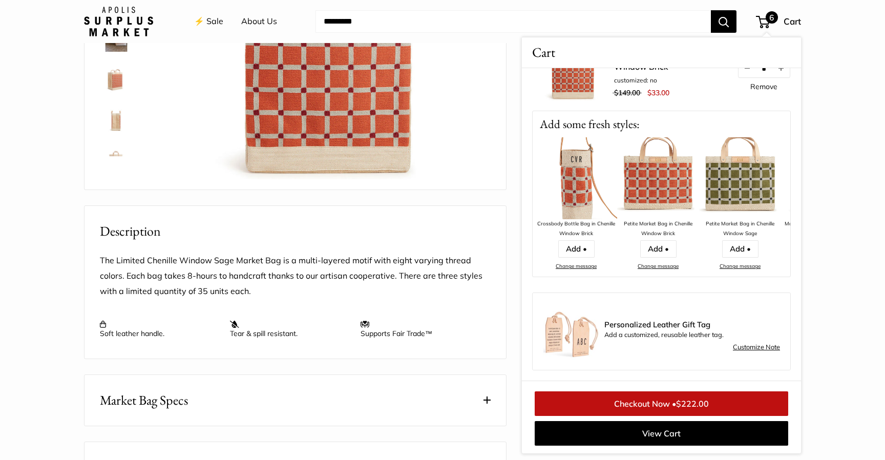
click at [658, 191] on img at bounding box center [658, 178] width 82 height 82
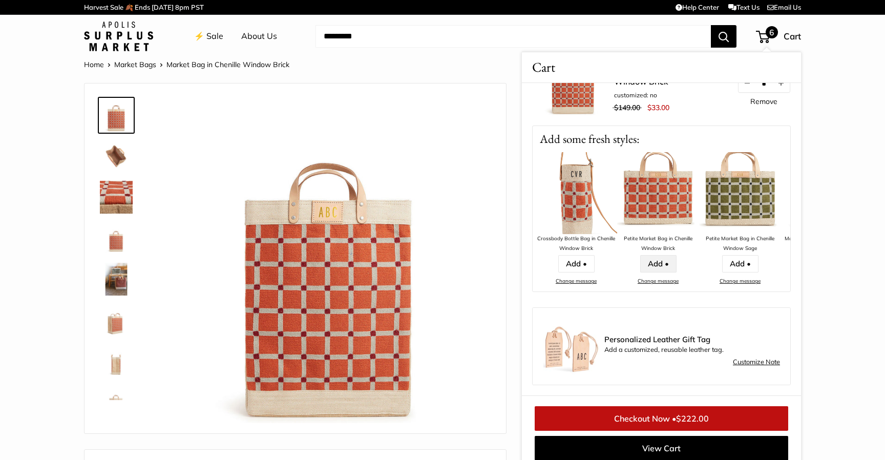
click at [662, 261] on link "Add •" at bounding box center [658, 263] width 36 height 17
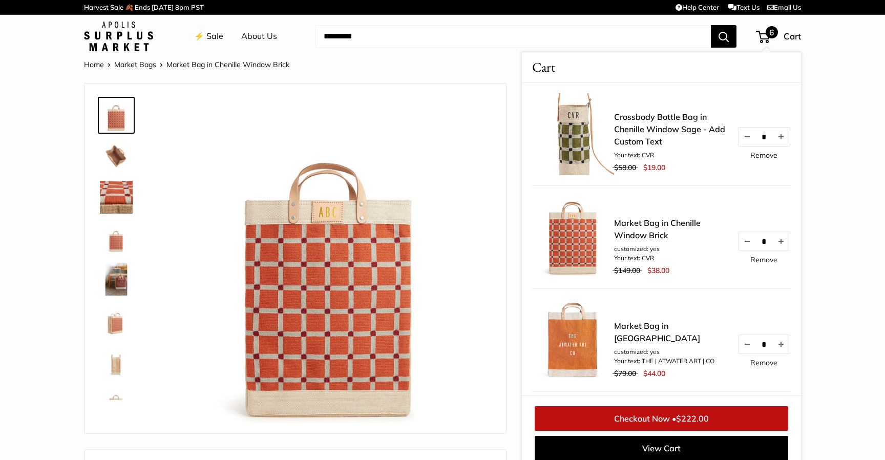
click at [767, 152] on link "Remove" at bounding box center [763, 155] width 27 height 7
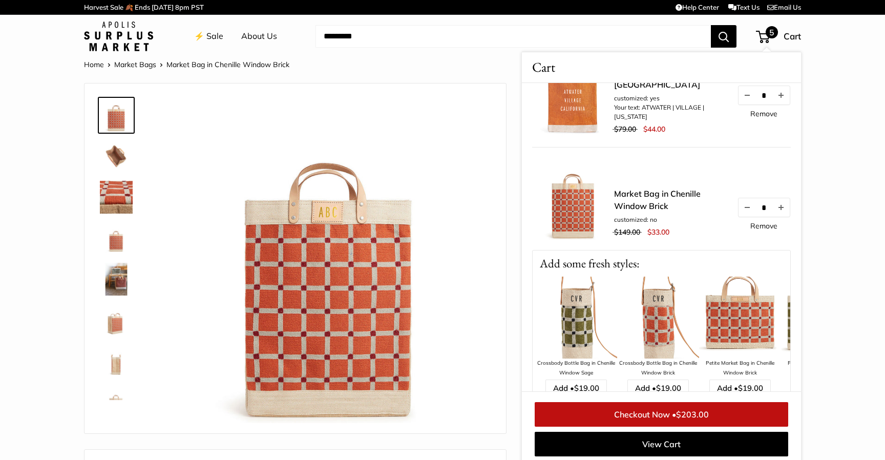
scroll to position [476, 0]
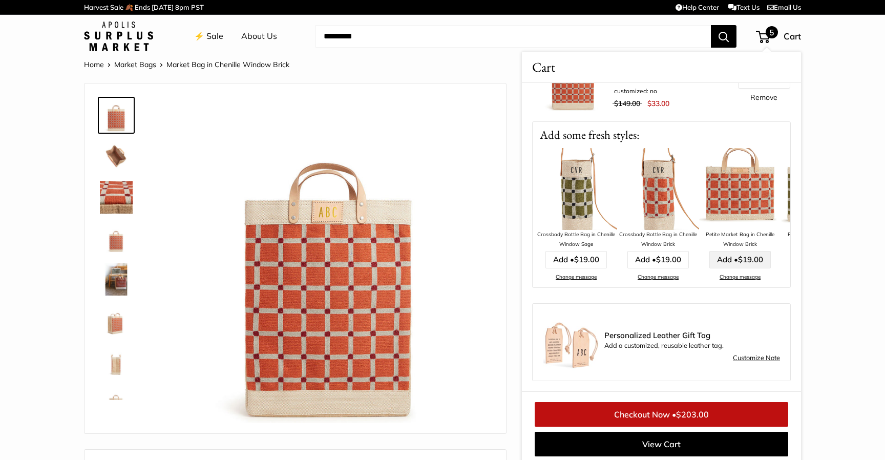
click at [734, 259] on link "Add • $19.00" at bounding box center [739, 259] width 61 height 17
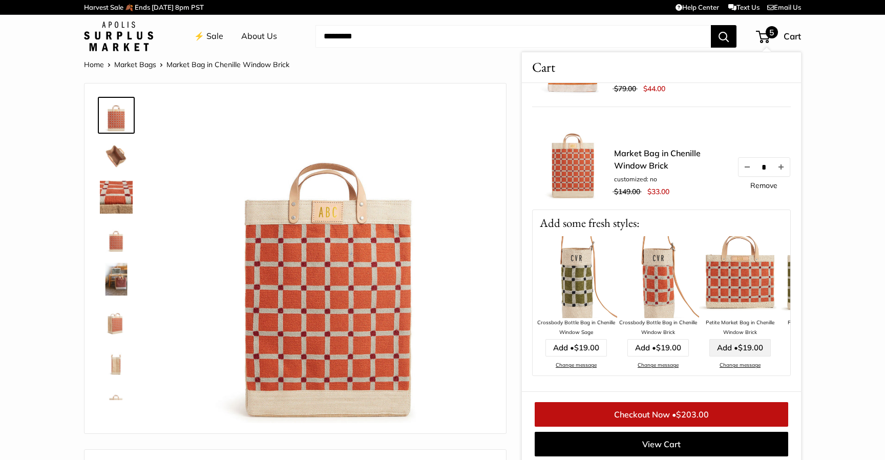
scroll to position [4, 0]
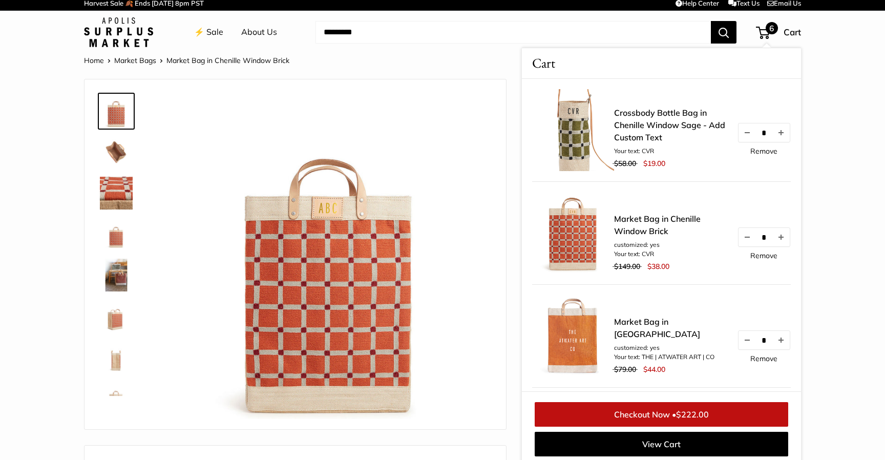
click at [762, 153] on link "Remove" at bounding box center [763, 151] width 27 height 7
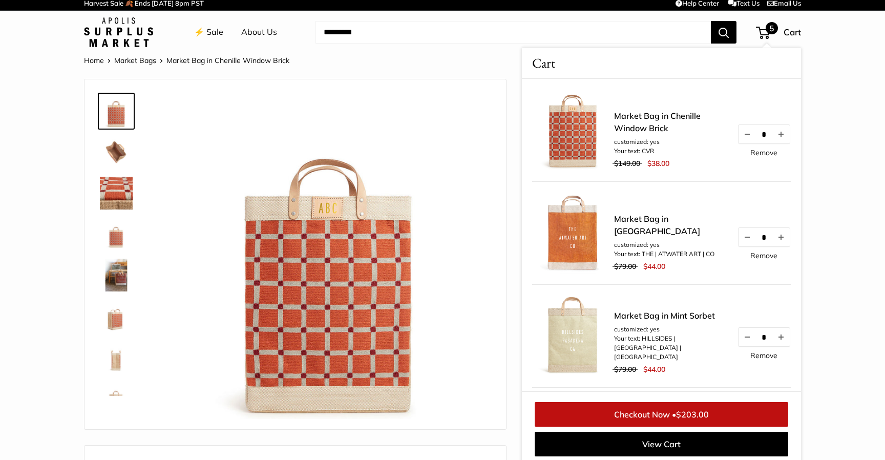
scroll to position [8, 0]
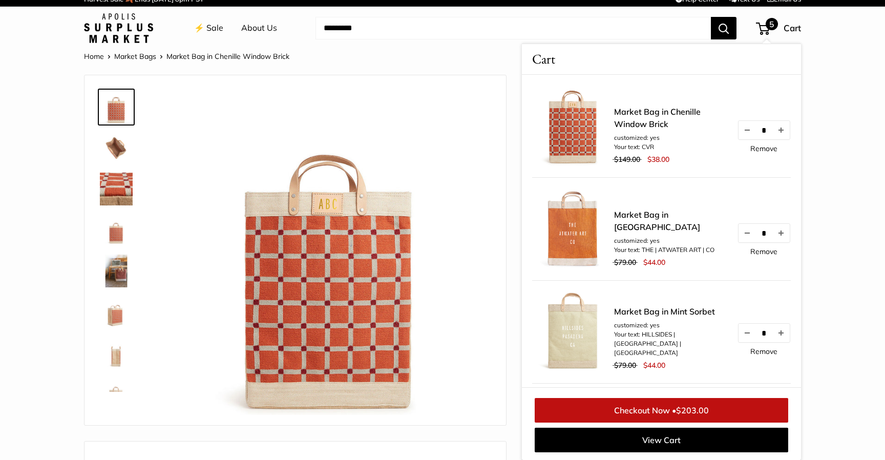
click at [215, 31] on link "⚡️ Sale" at bounding box center [208, 27] width 29 height 15
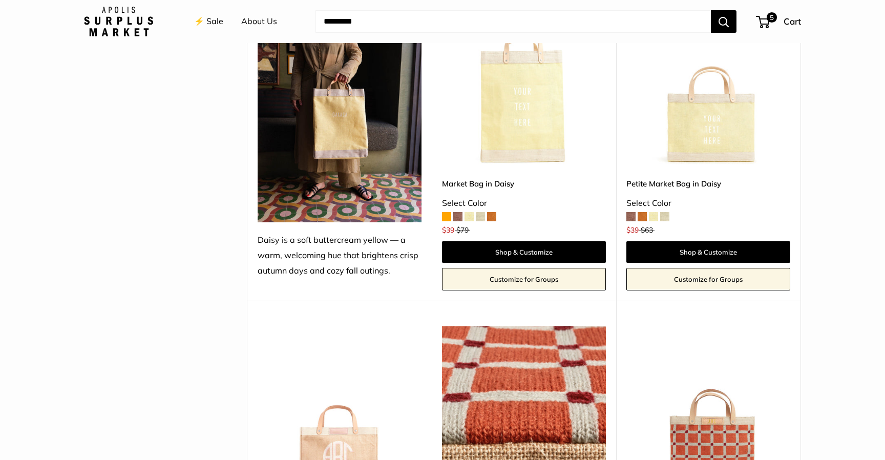
scroll to position [2087, 0]
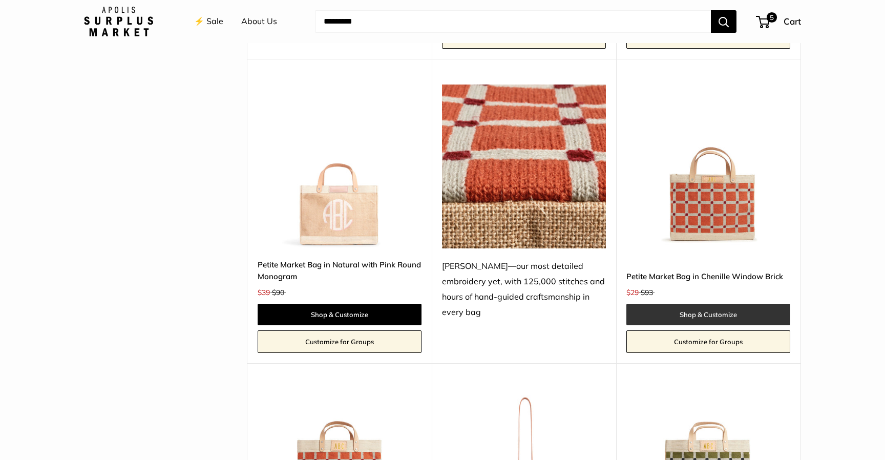
click at [711, 313] on link "Shop & Customize" at bounding box center [708, 315] width 164 height 22
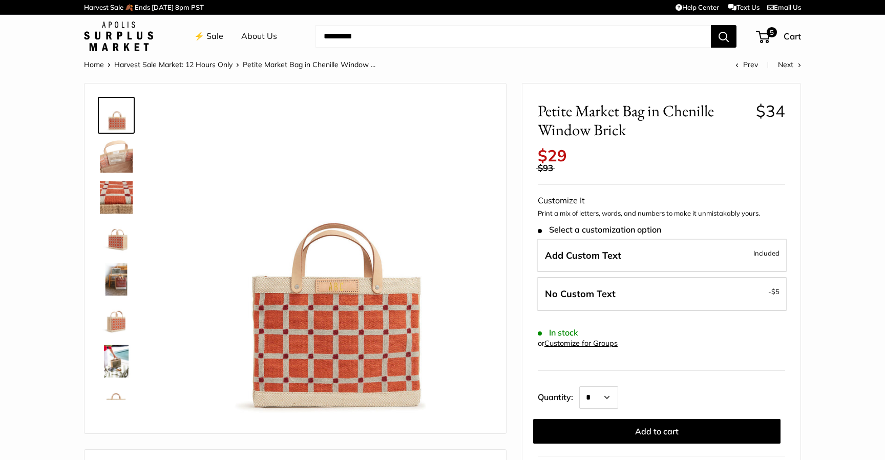
click at [121, 169] on img at bounding box center [116, 156] width 33 height 33
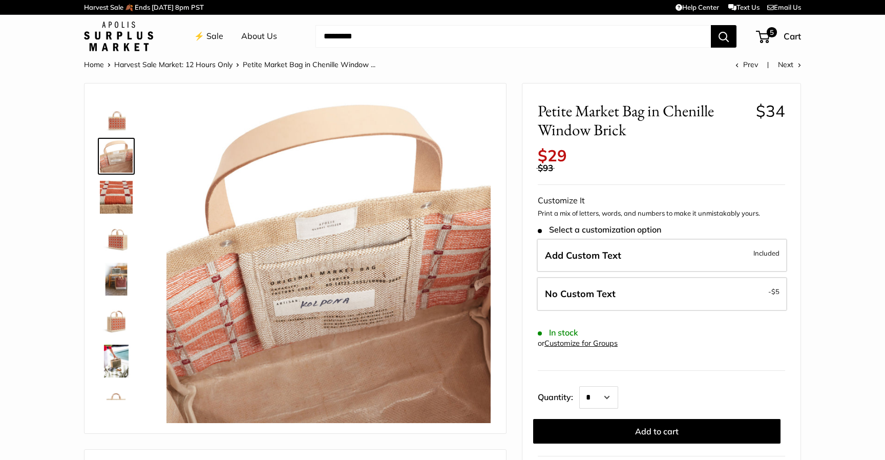
click at [124, 278] on img at bounding box center [116, 279] width 33 height 33
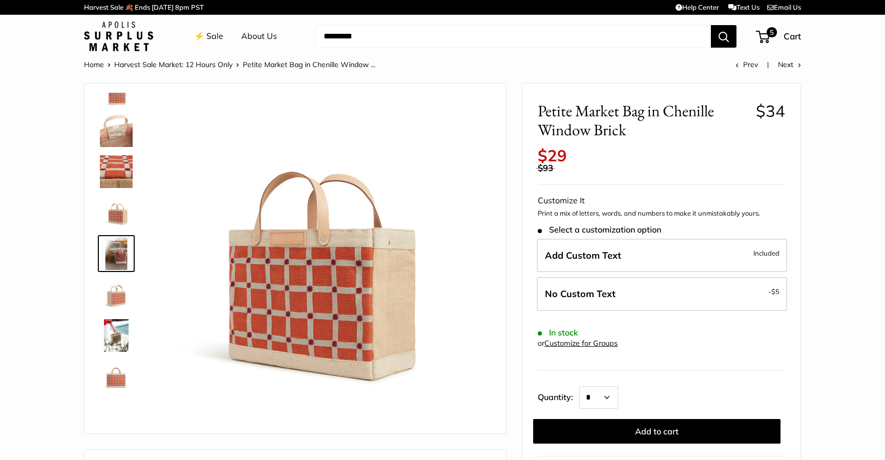
scroll to position [32, 0]
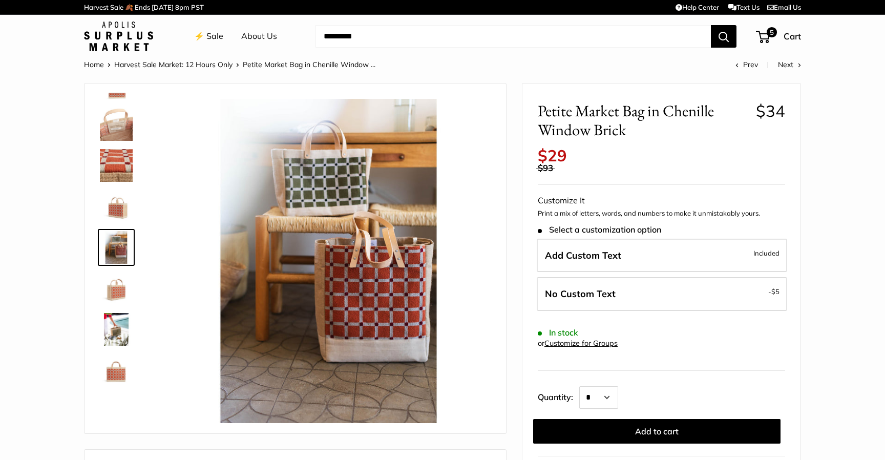
click at [115, 324] on img at bounding box center [116, 329] width 33 height 33
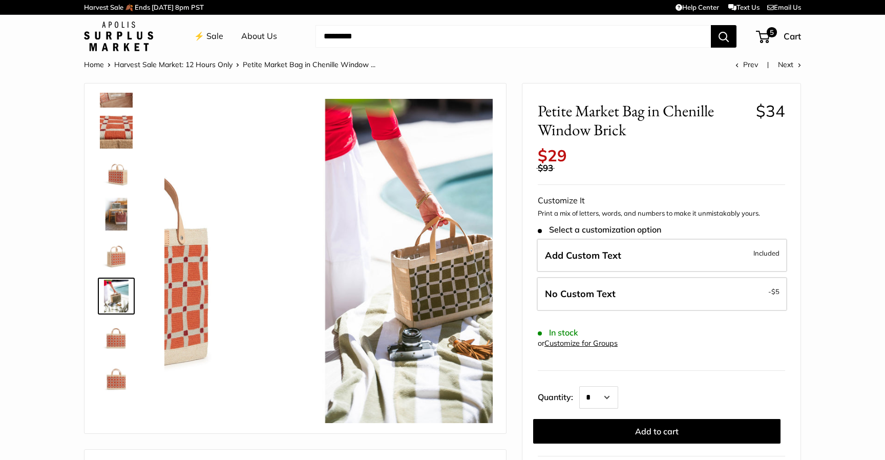
scroll to position [66, 0]
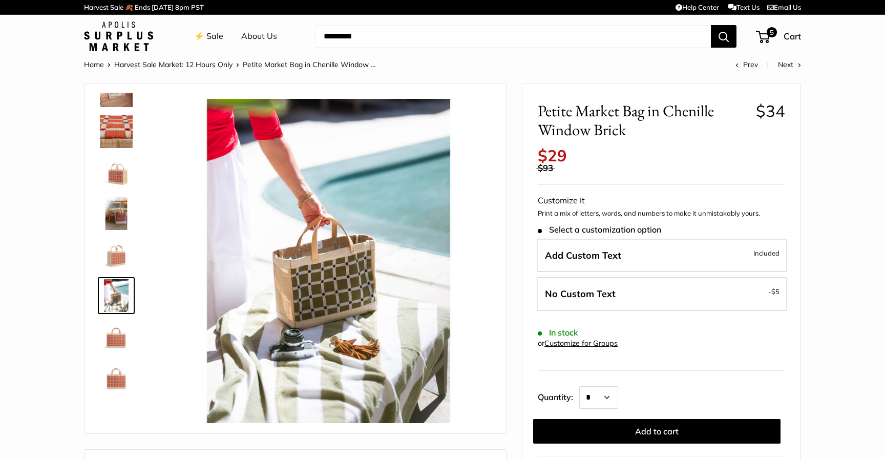
click at [119, 262] on img at bounding box center [116, 254] width 33 height 33
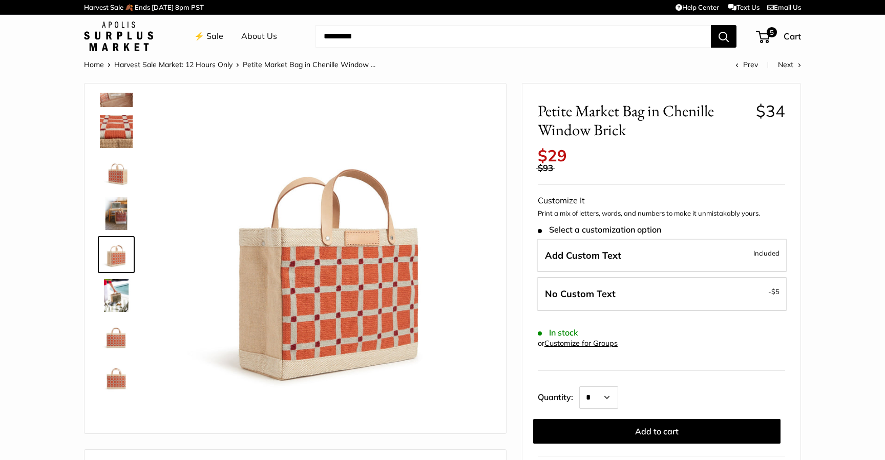
click at [119, 297] on img at bounding box center [116, 295] width 33 height 33
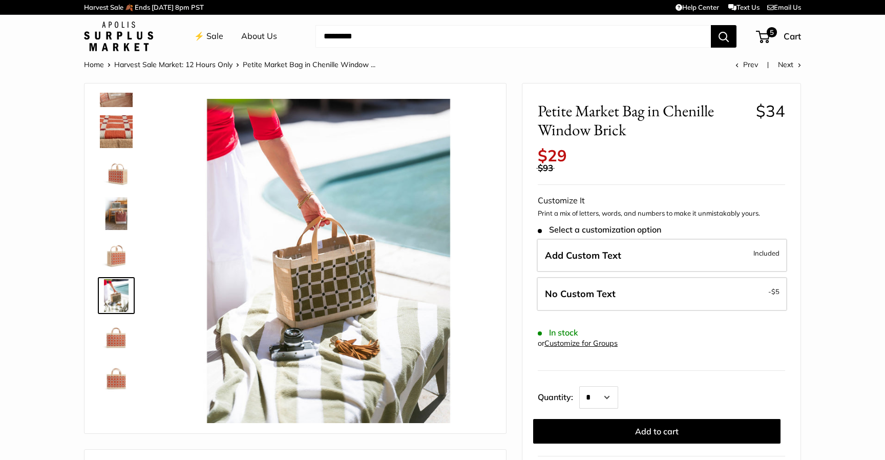
click at [124, 343] on img at bounding box center [116, 336] width 33 height 33
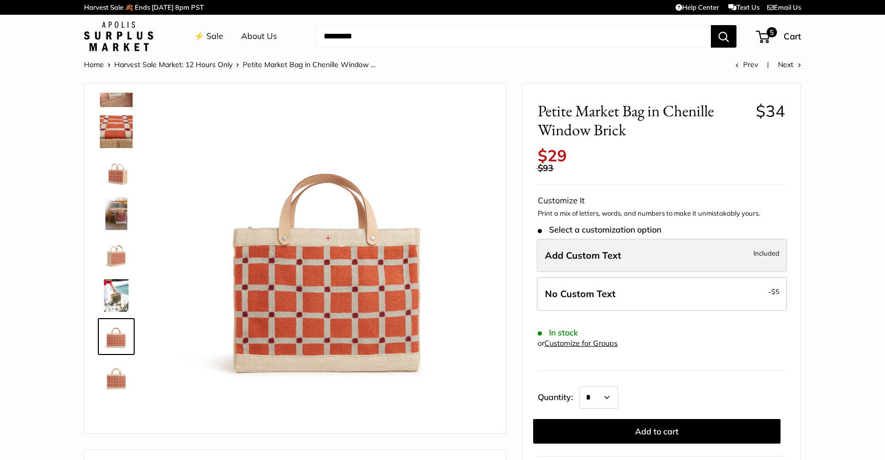
click at [589, 256] on span "Add Custom Text" at bounding box center [583, 255] width 76 height 12
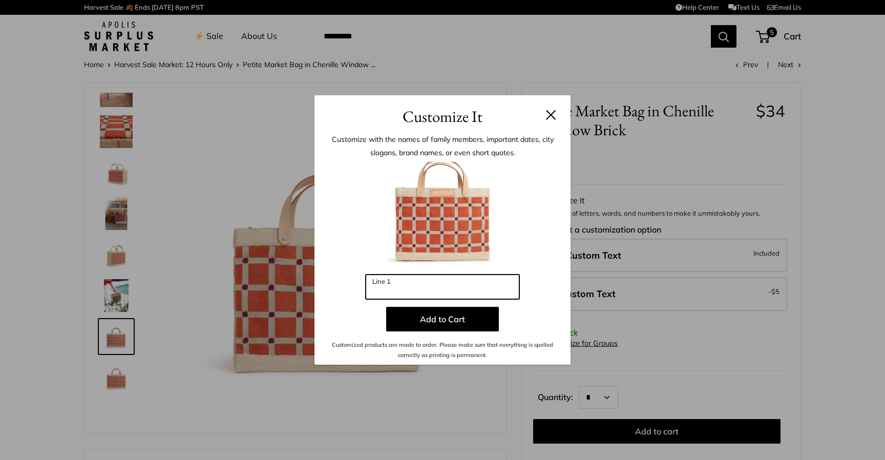
click at [460, 286] on input "Line 1" at bounding box center [443, 287] width 154 height 25
type input "*"
type input "***"
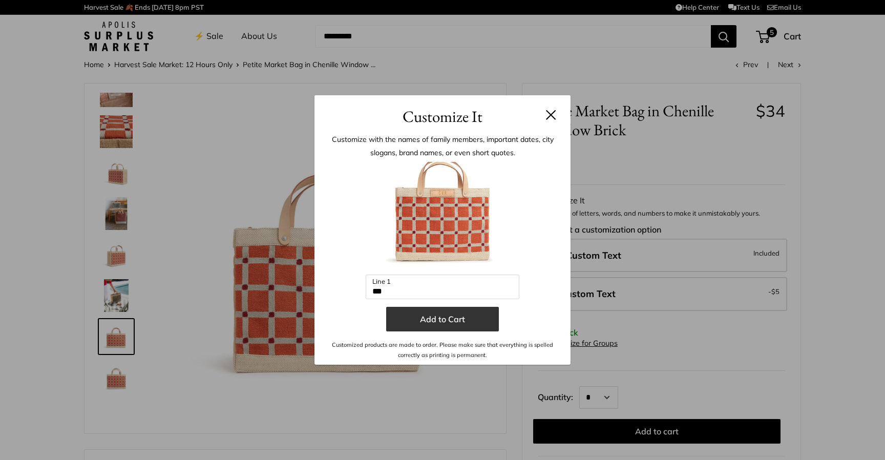
click at [471, 320] on button "Add to Cart" at bounding box center [442, 319] width 113 height 25
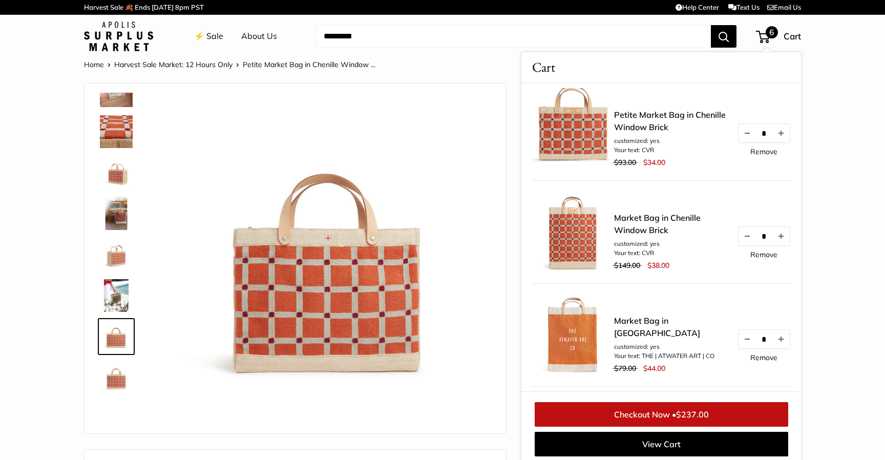
scroll to position [0, 0]
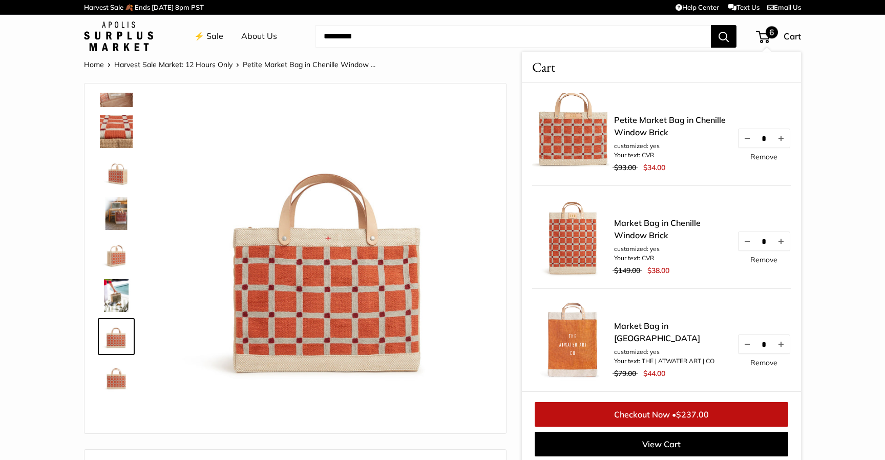
click at [762, 156] on link "Remove" at bounding box center [763, 156] width 27 height 7
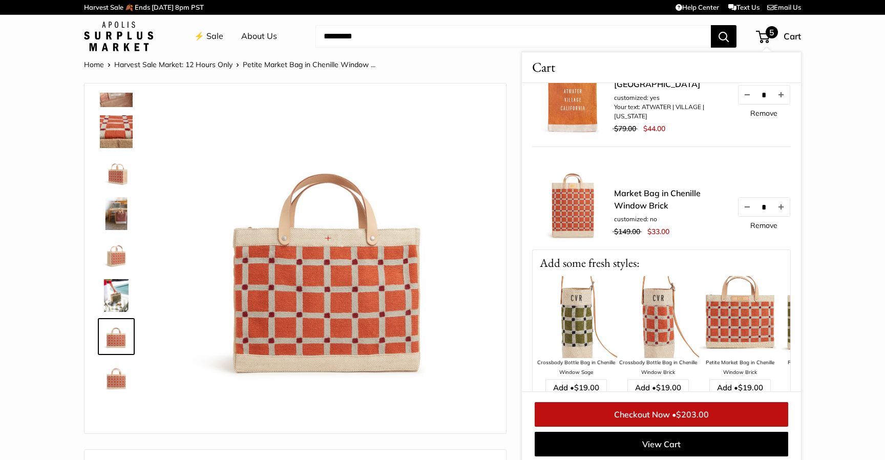
scroll to position [4, 0]
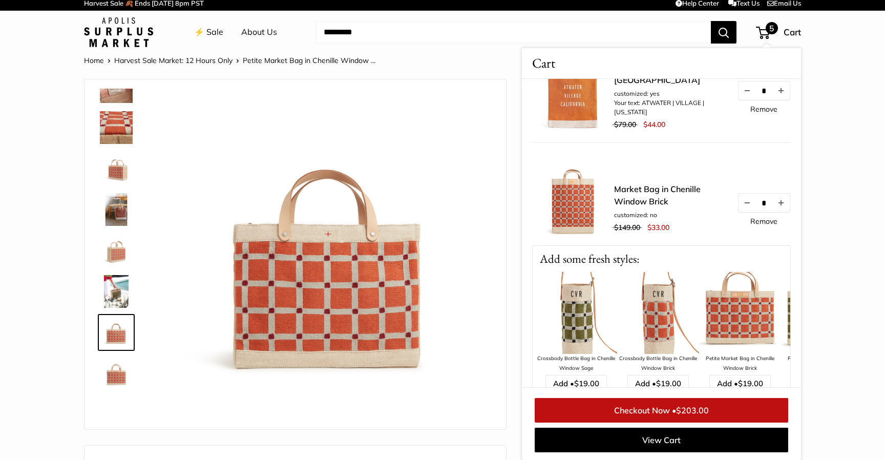
click at [122, 385] on img at bounding box center [116, 373] width 33 height 33
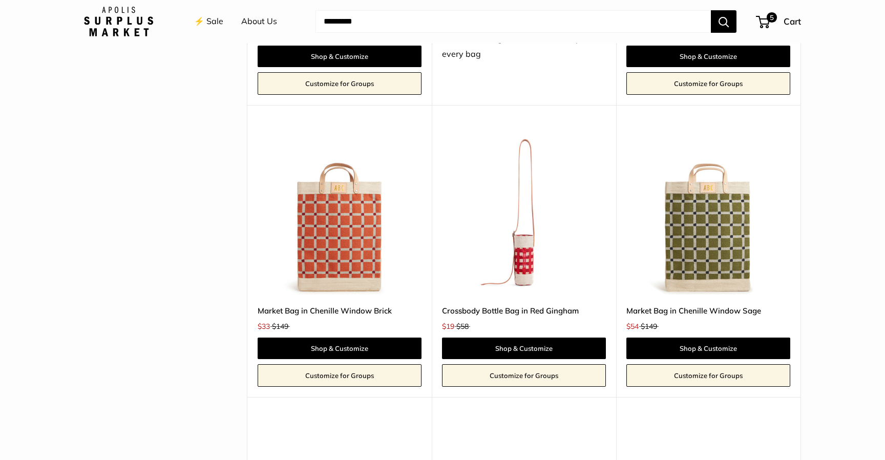
scroll to position [2284, 0]
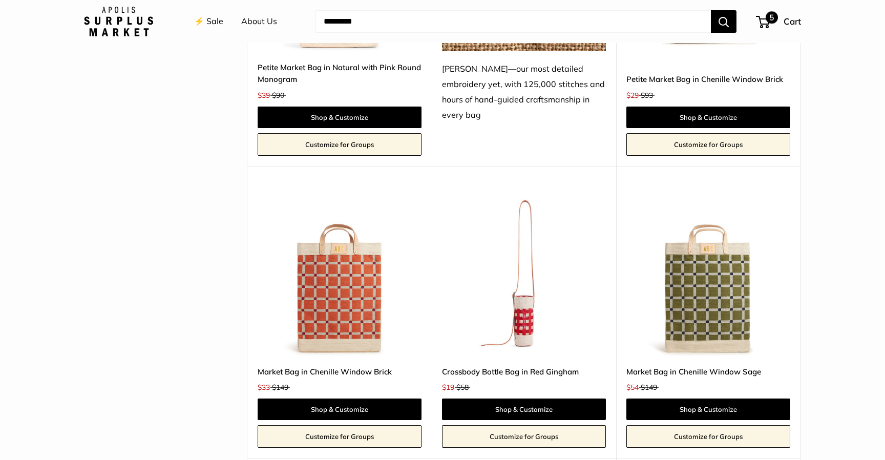
click at [767, 20] on span "5" at bounding box center [772, 17] width 12 height 12
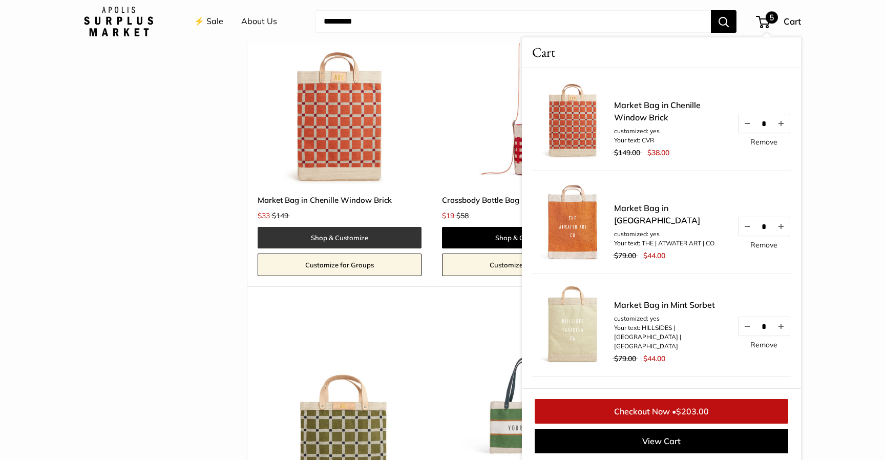
scroll to position [2457, 0]
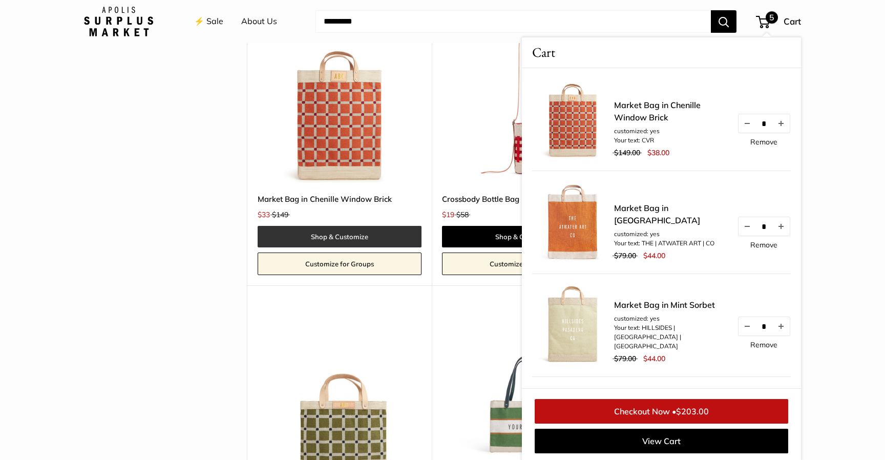
click at [370, 234] on link "Shop & Customize" at bounding box center [340, 237] width 164 height 22
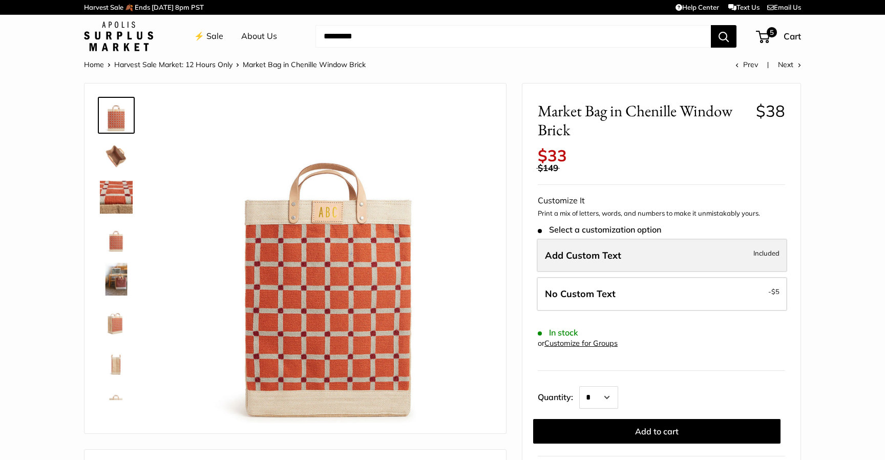
click at [566, 254] on span "Add Custom Text" at bounding box center [583, 255] width 76 height 12
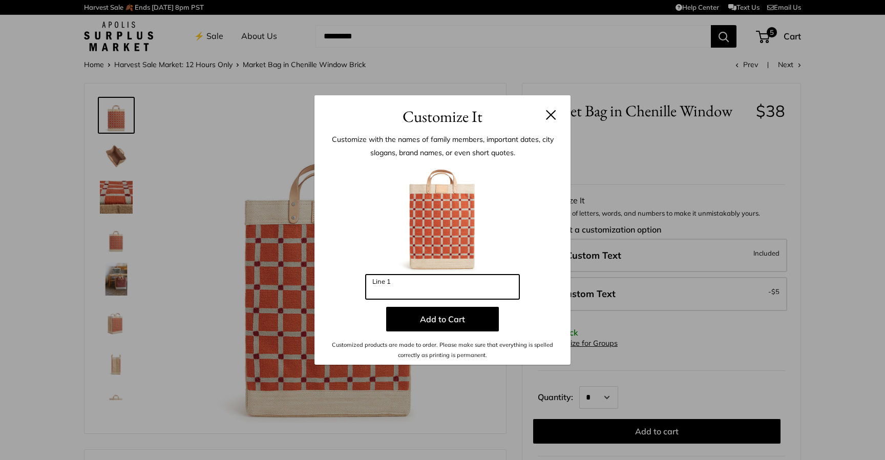
click at [384, 292] on input "Line 1" at bounding box center [443, 287] width 154 height 25
type input "**"
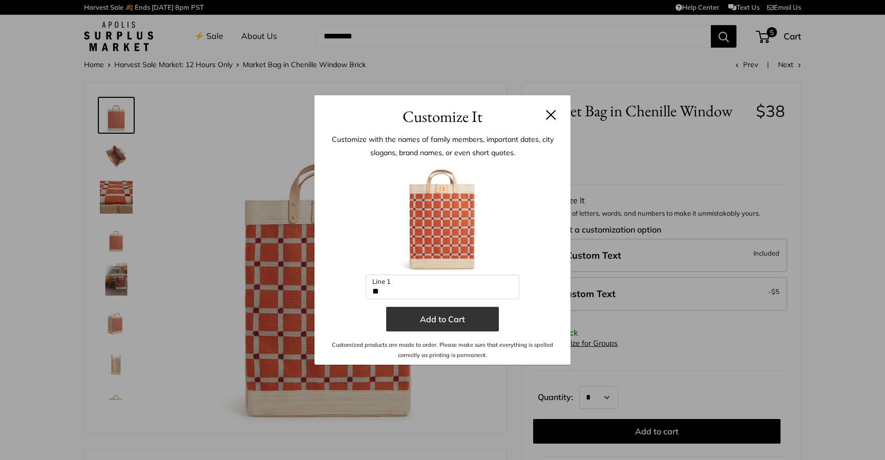
click at [455, 322] on button "Add to Cart" at bounding box center [442, 319] width 113 height 25
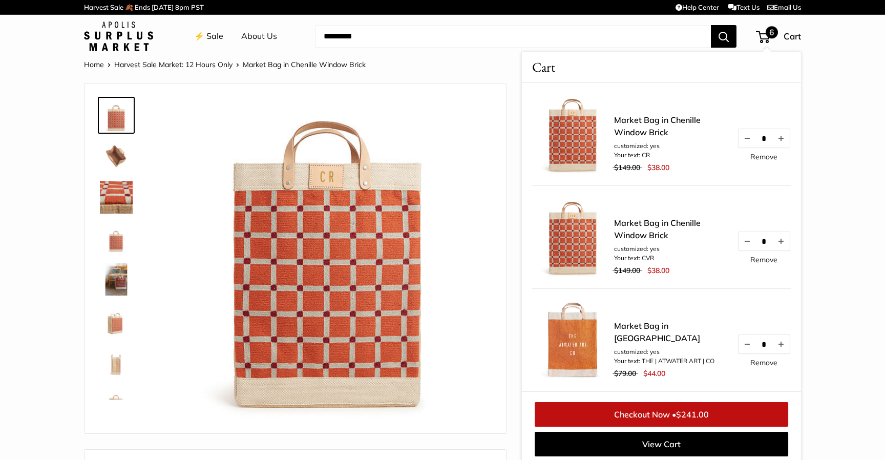
click at [757, 262] on link "Remove" at bounding box center [763, 259] width 27 height 7
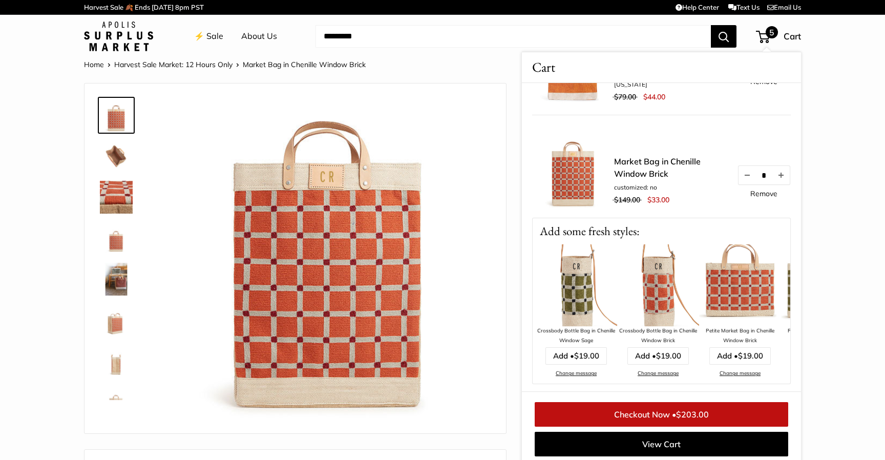
scroll to position [380, 0]
click at [710, 411] on link "Checkout Now • $203.00" at bounding box center [662, 414] width 254 height 25
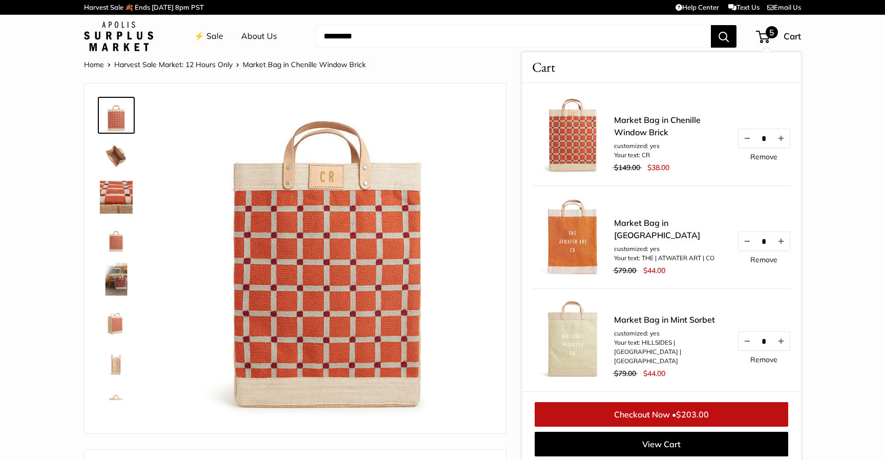
click at [758, 263] on link "Remove" at bounding box center [763, 259] width 27 height 7
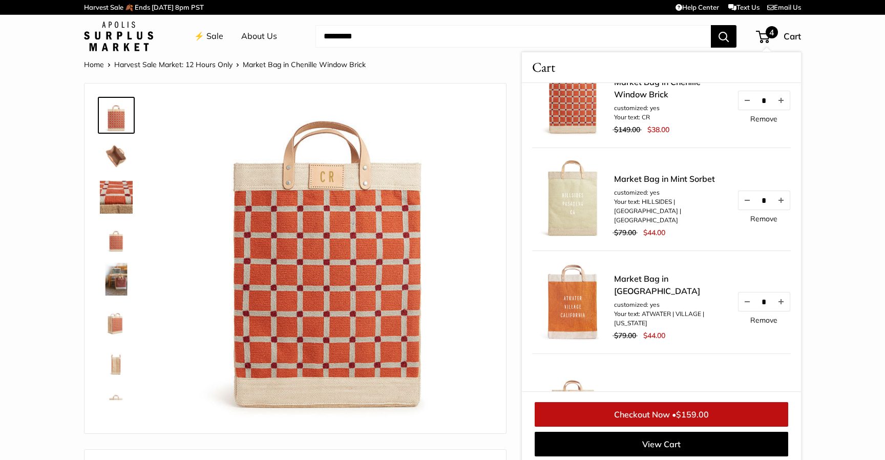
scroll to position [4, 0]
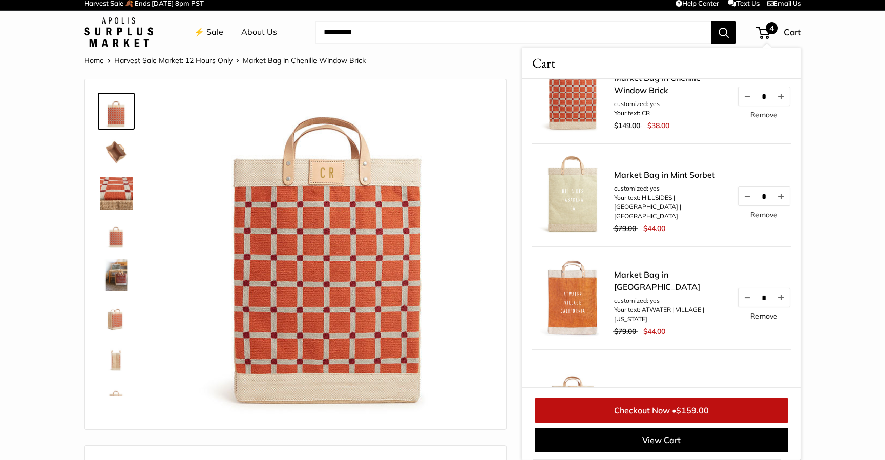
click at [211, 41] on li "⚡️ Sale" at bounding box center [208, 32] width 29 height 33
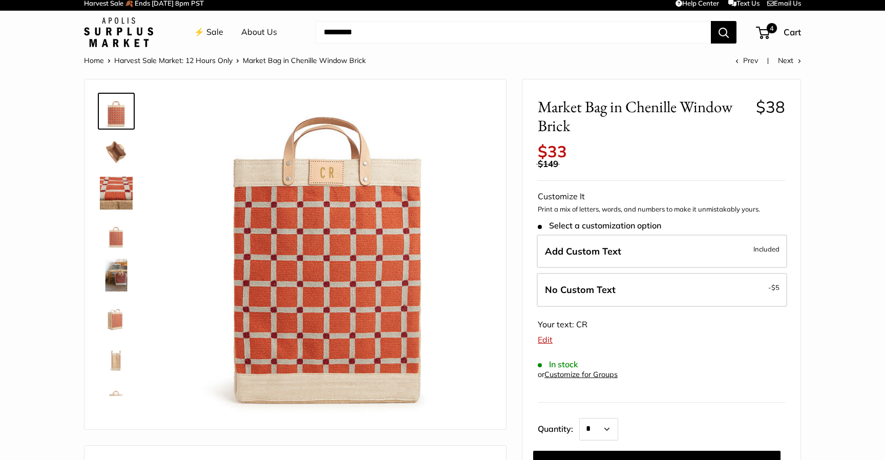
click at [209, 33] on link "⚡️ Sale" at bounding box center [208, 32] width 29 height 15
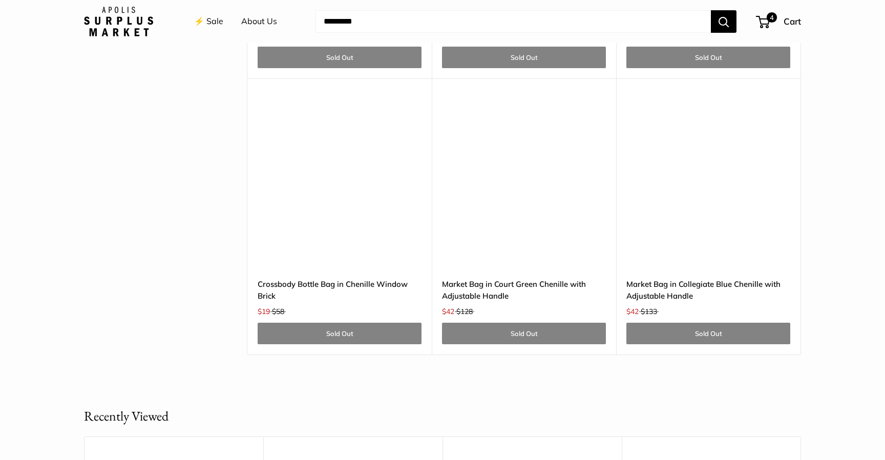
scroll to position [3208, 0]
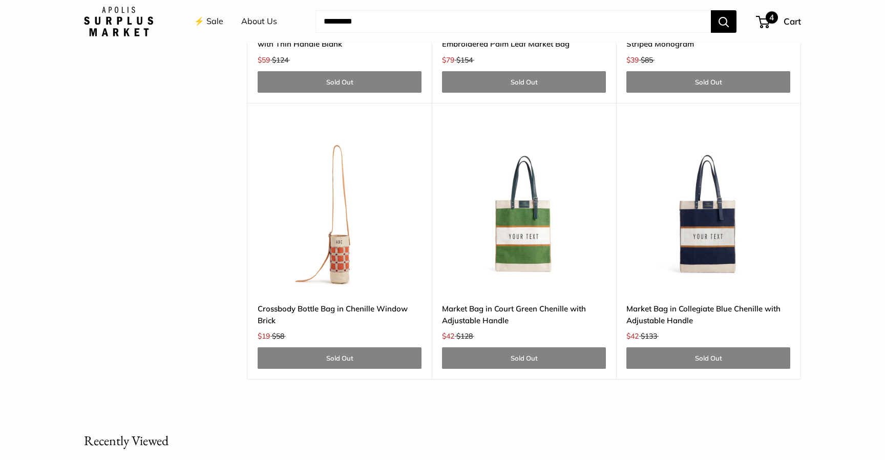
click at [771, 18] on span "4" at bounding box center [772, 17] width 12 height 12
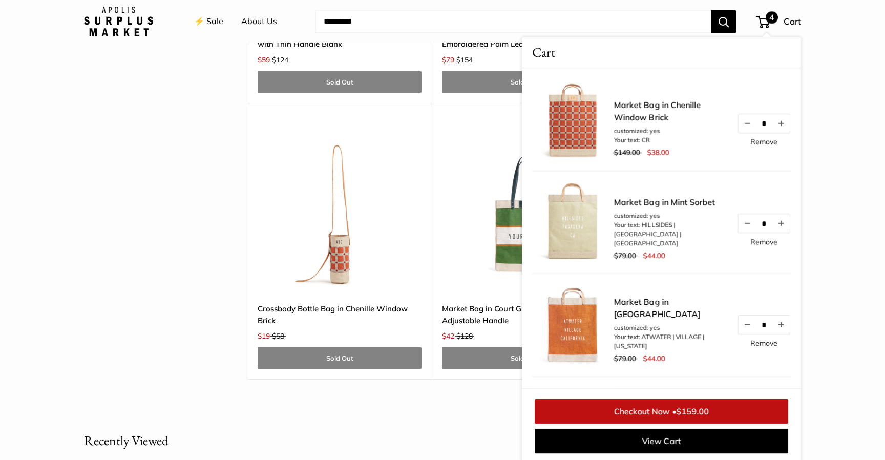
click at [702, 410] on span "$159.00" at bounding box center [692, 411] width 33 height 10
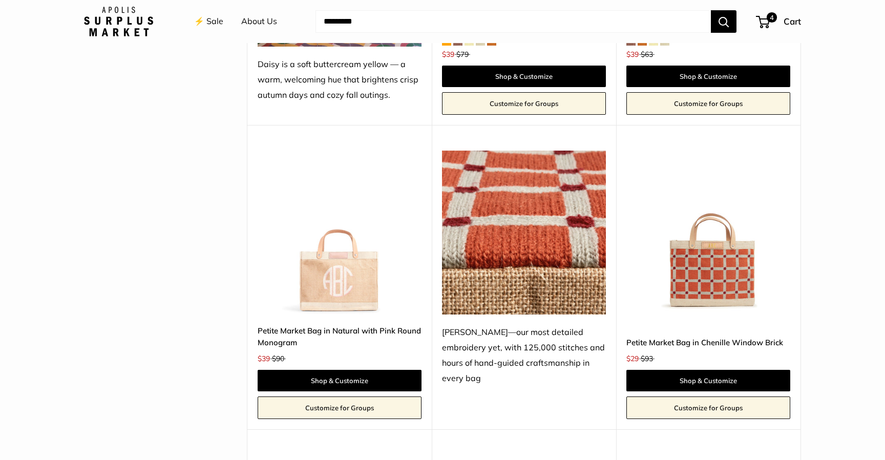
scroll to position [1773, 0]
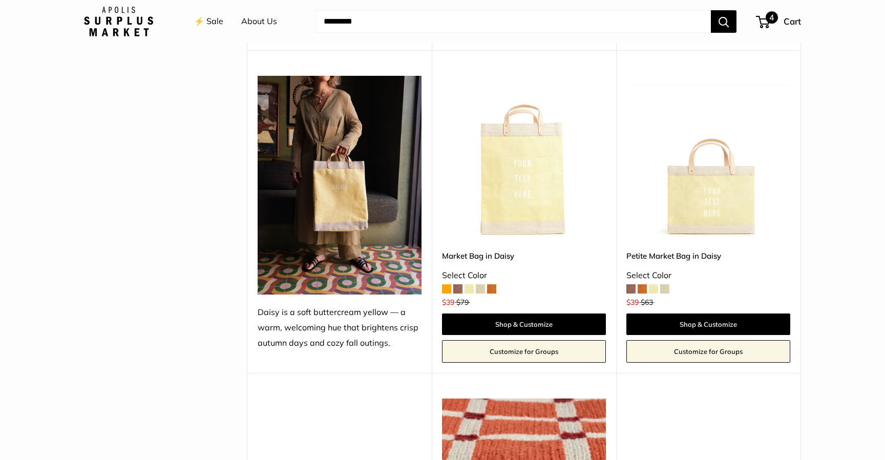
click at [766, 21] on span "4" at bounding box center [763, 22] width 14 height 12
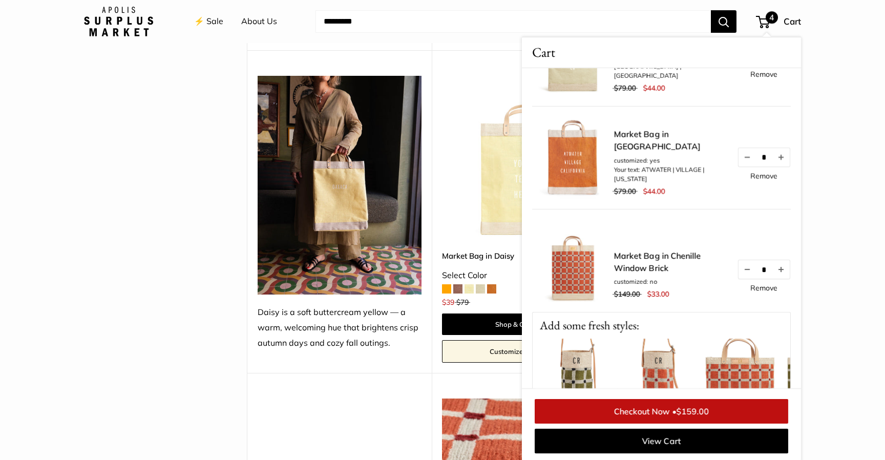
scroll to position [170, 0]
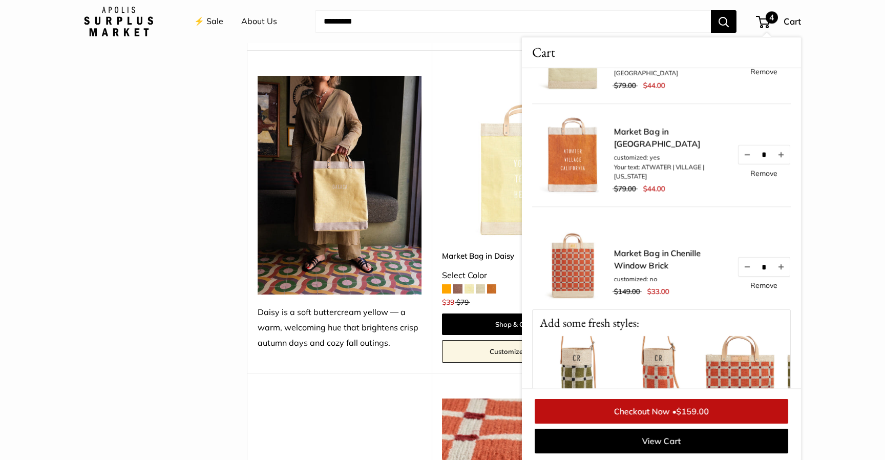
click at [766, 287] on link "Remove" at bounding box center [763, 285] width 27 height 7
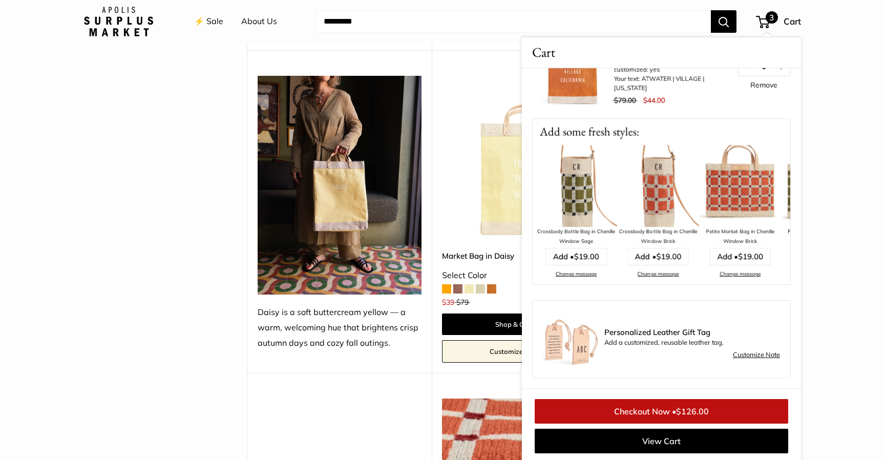
scroll to position [1774, 0]
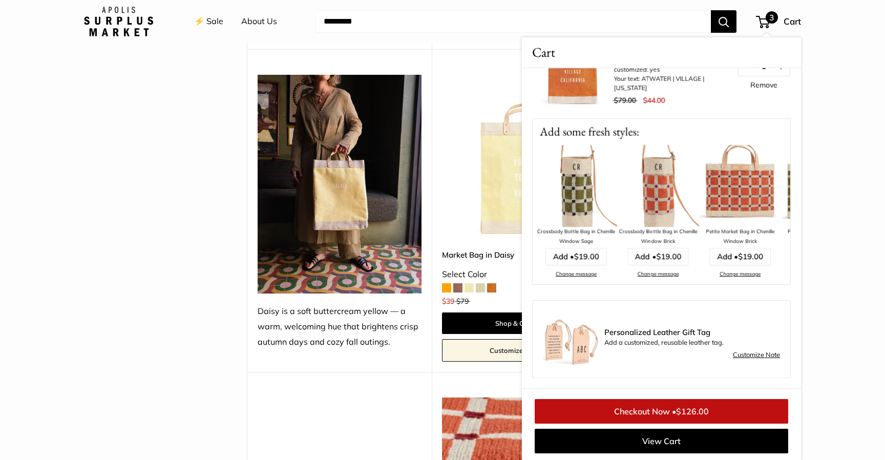
click at [208, 24] on link "⚡️ Sale" at bounding box center [208, 21] width 29 height 15
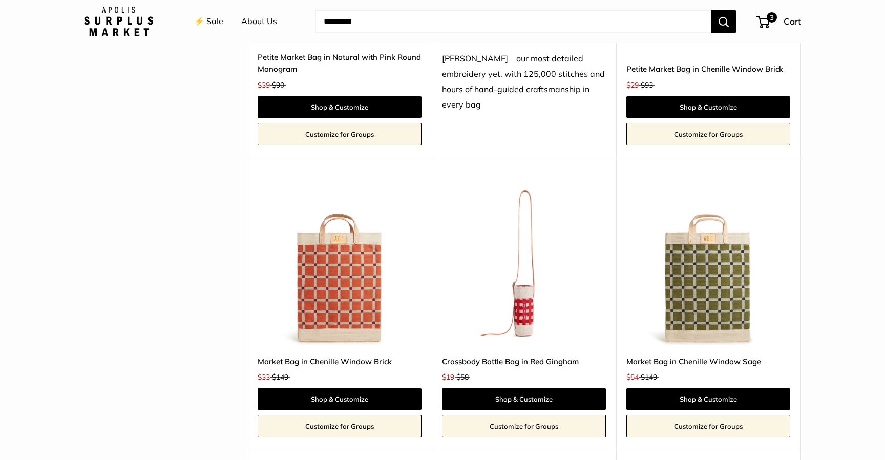
scroll to position [2325, 0]
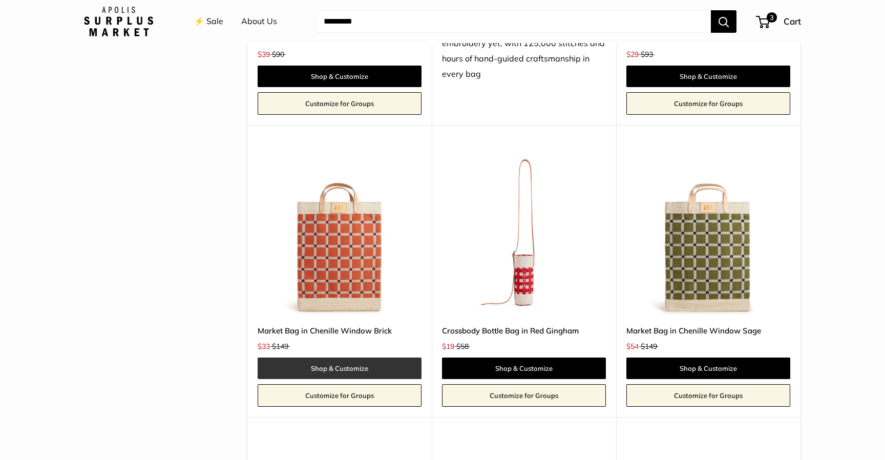
click at [373, 366] on link "Shop & Customize" at bounding box center [340, 369] width 164 height 22
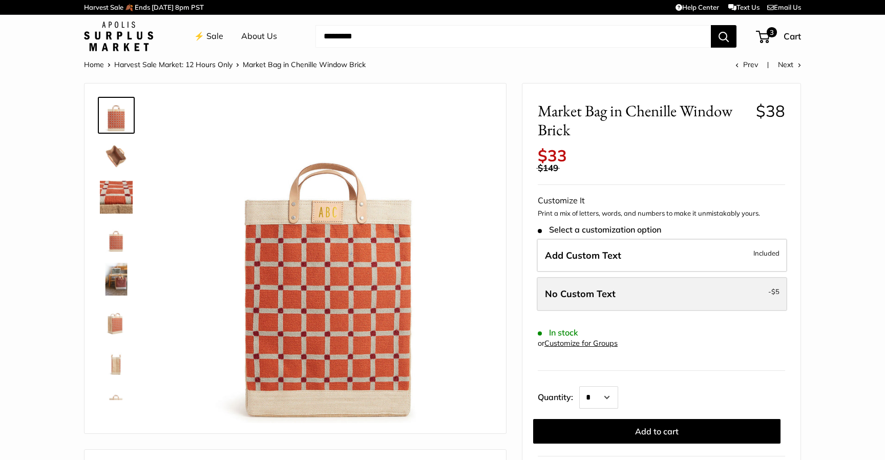
click at [592, 301] on label "No Custom Text - $5" at bounding box center [662, 294] width 250 height 34
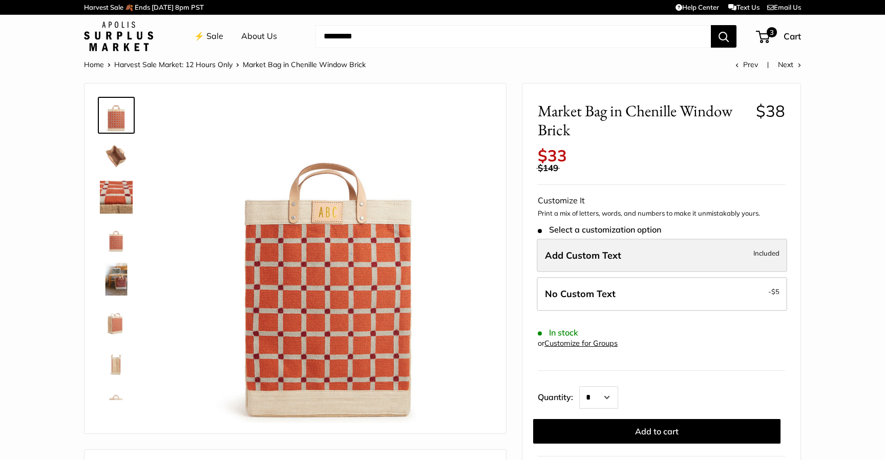
click at [612, 255] on span "Add Custom Text" at bounding box center [583, 255] width 76 height 12
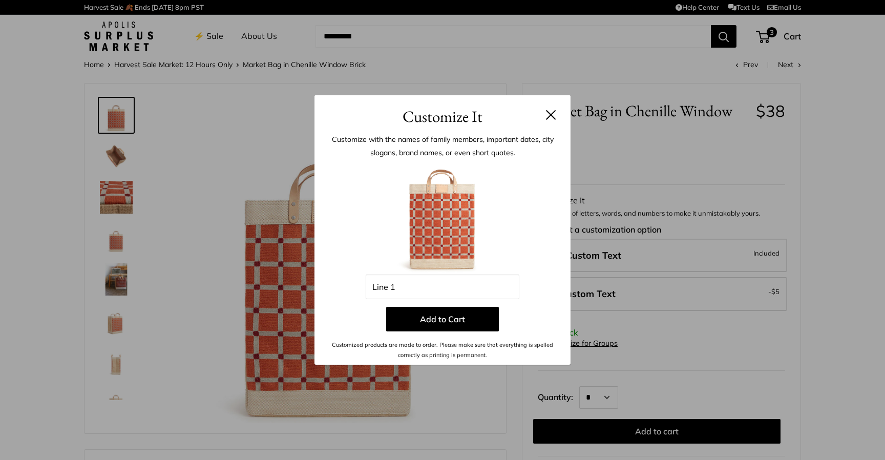
click at [550, 110] on button at bounding box center [551, 115] width 10 height 10
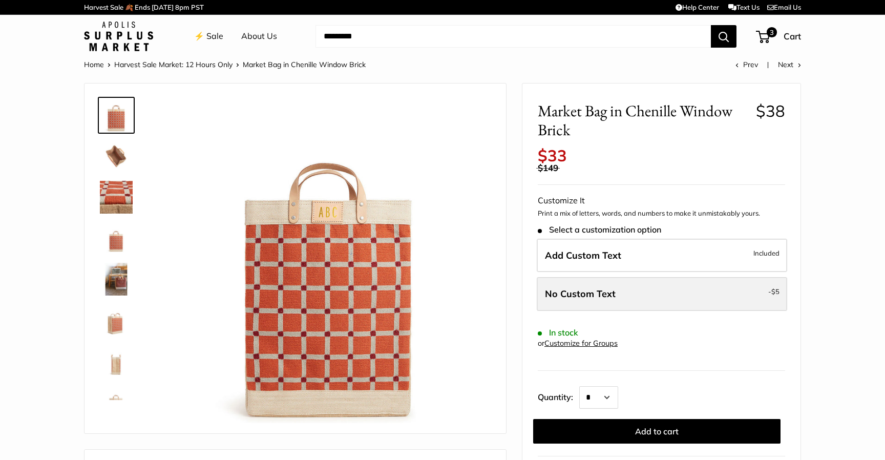
click at [659, 289] on label "No Custom Text - $5" at bounding box center [662, 294] width 250 height 34
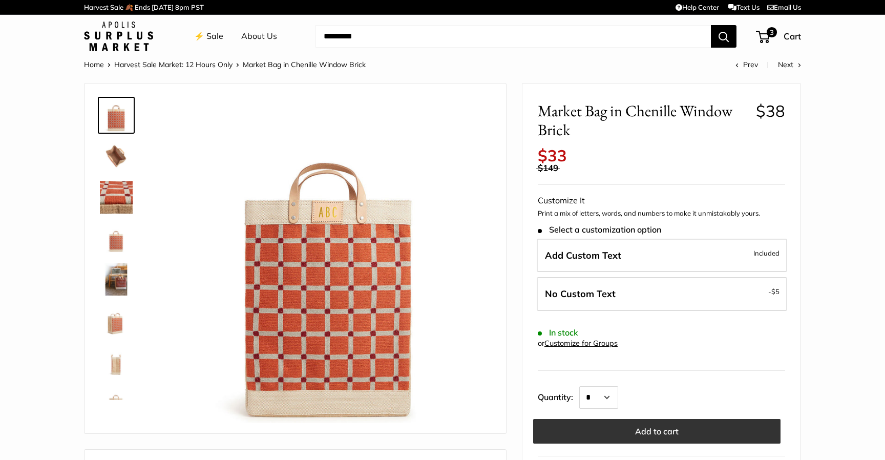
click at [708, 429] on button "Add to cart" at bounding box center [656, 431] width 247 height 25
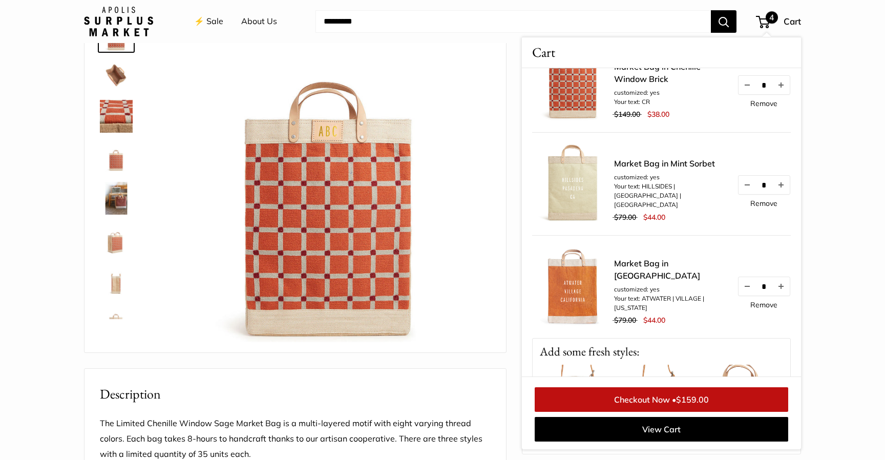
scroll to position [140, 0]
